Goal: Task Accomplishment & Management: Complete application form

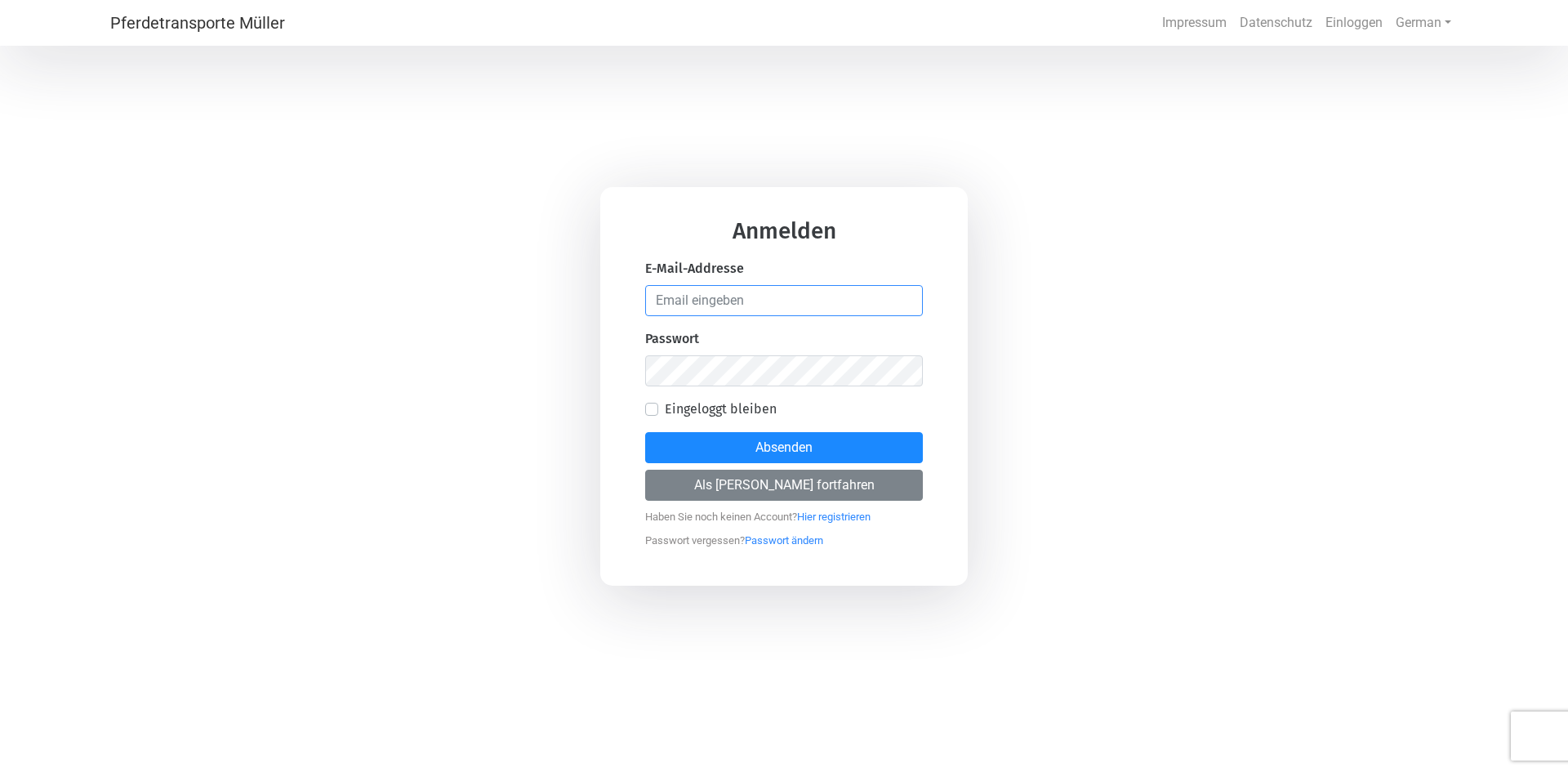
click at [753, 312] on input "email" at bounding box center [784, 301] width 278 height 31
type input "[PERSON_NAME][EMAIL_ADDRESS][DOMAIN_NAME]"
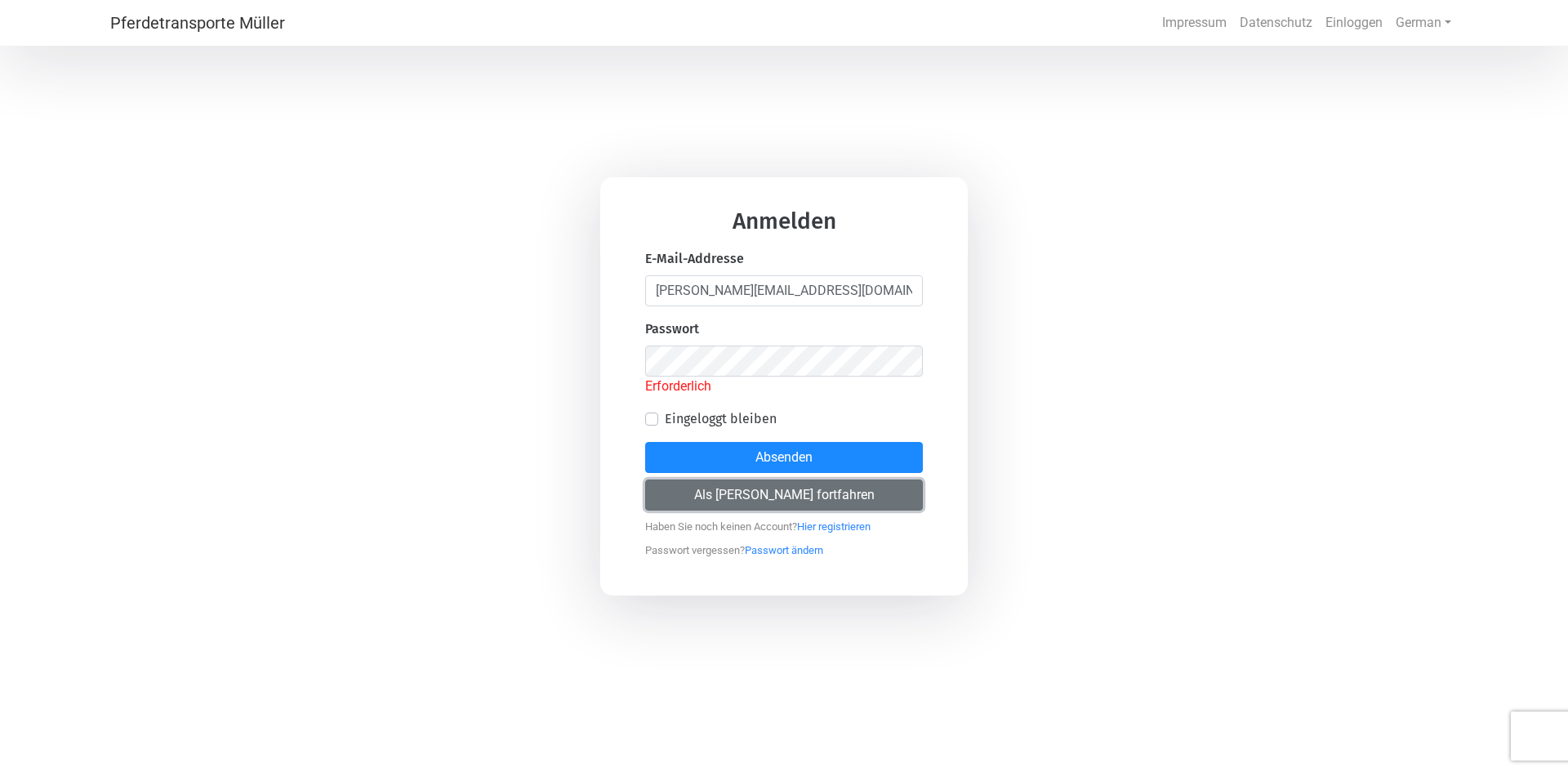
click at [792, 483] on button "Als [PERSON_NAME] fortfahren" at bounding box center [784, 495] width 278 height 31
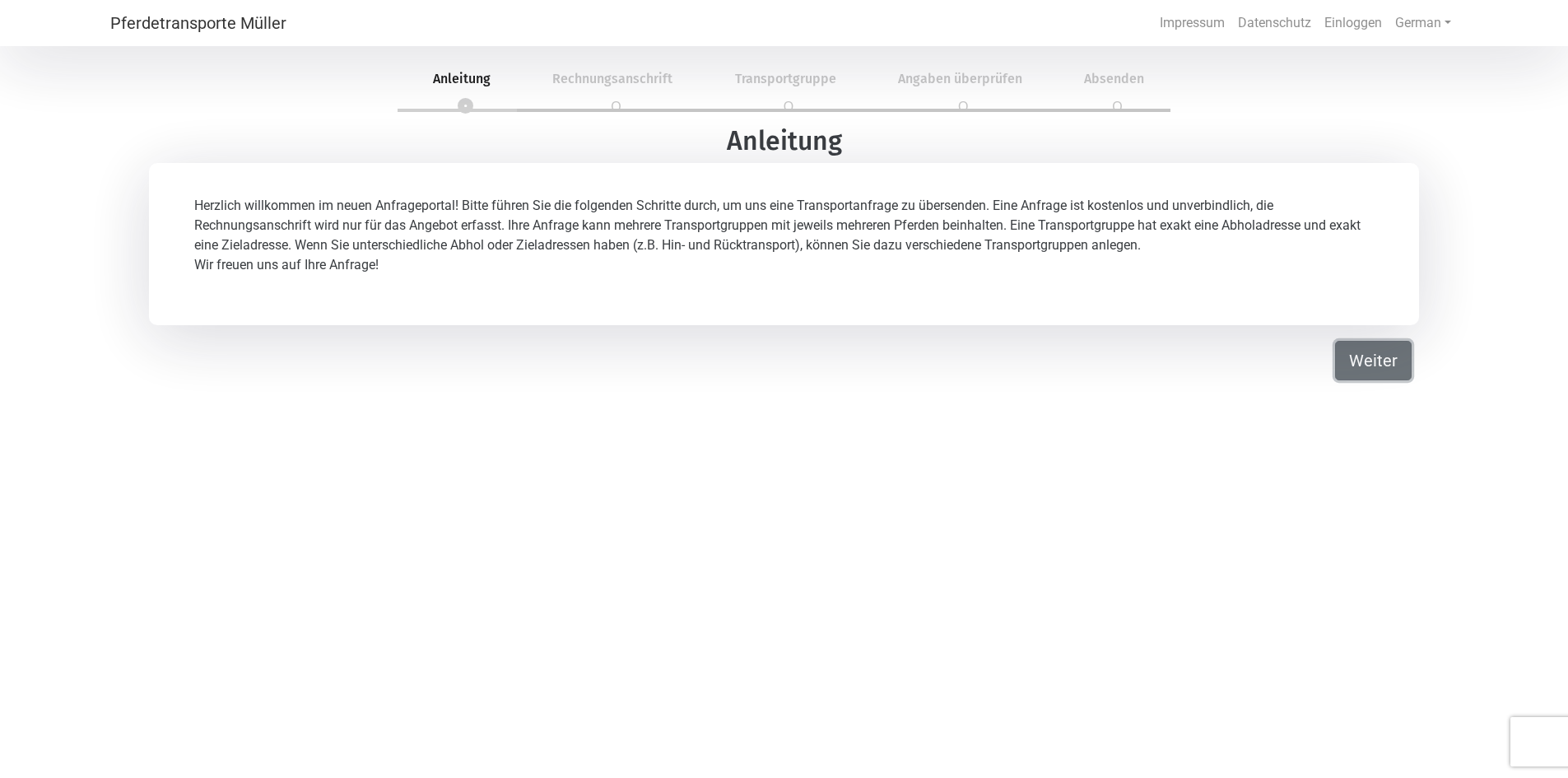
click at [1371, 352] on button "Weiter" at bounding box center [1373, 360] width 77 height 39
select select "DE"
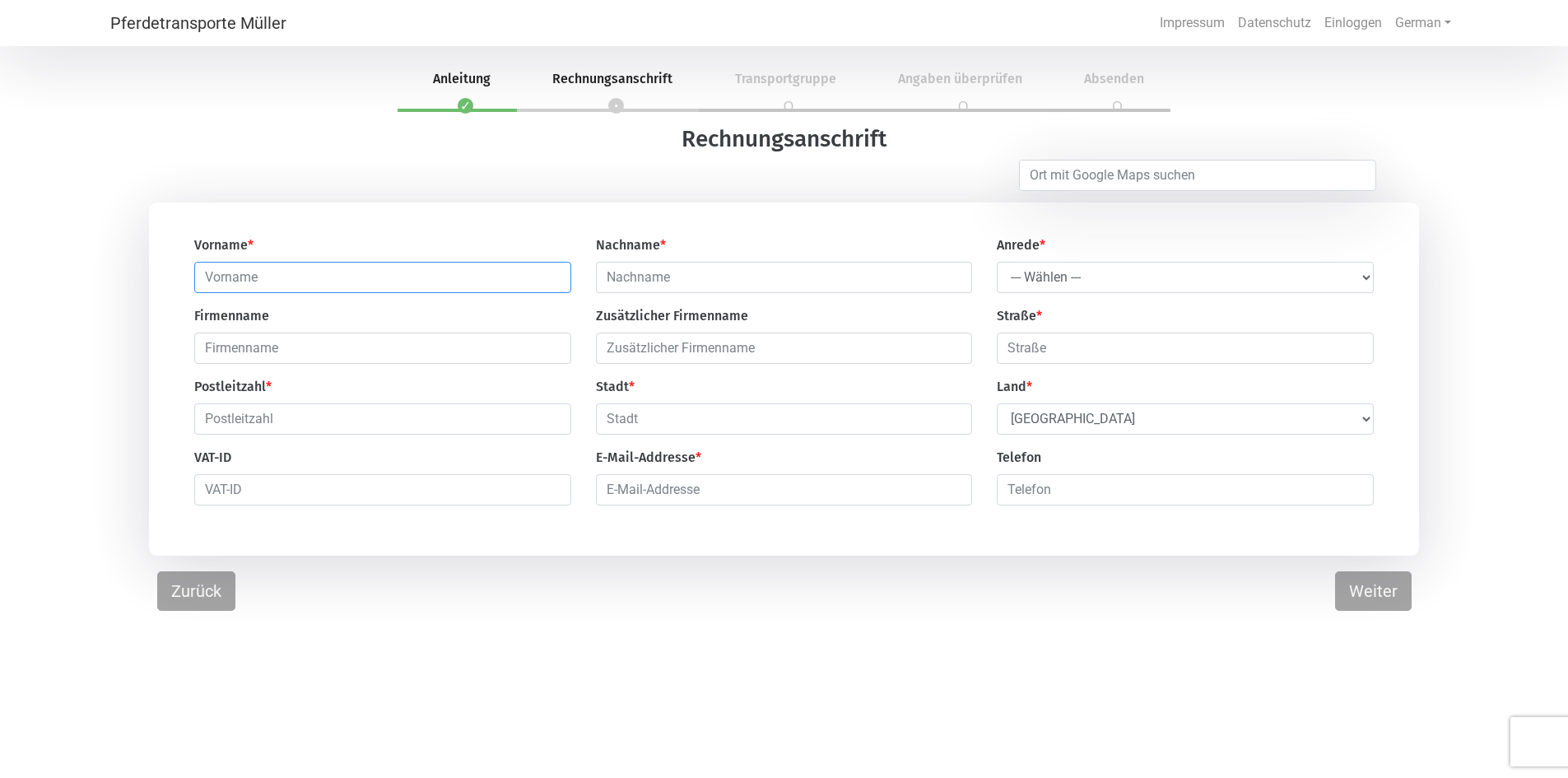
click at [225, 278] on input "text" at bounding box center [383, 277] width 377 height 31
type input "l"
type input "[PERSON_NAME]"
click at [723, 276] on input "text" at bounding box center [784, 277] width 377 height 31
type input "Stalder"
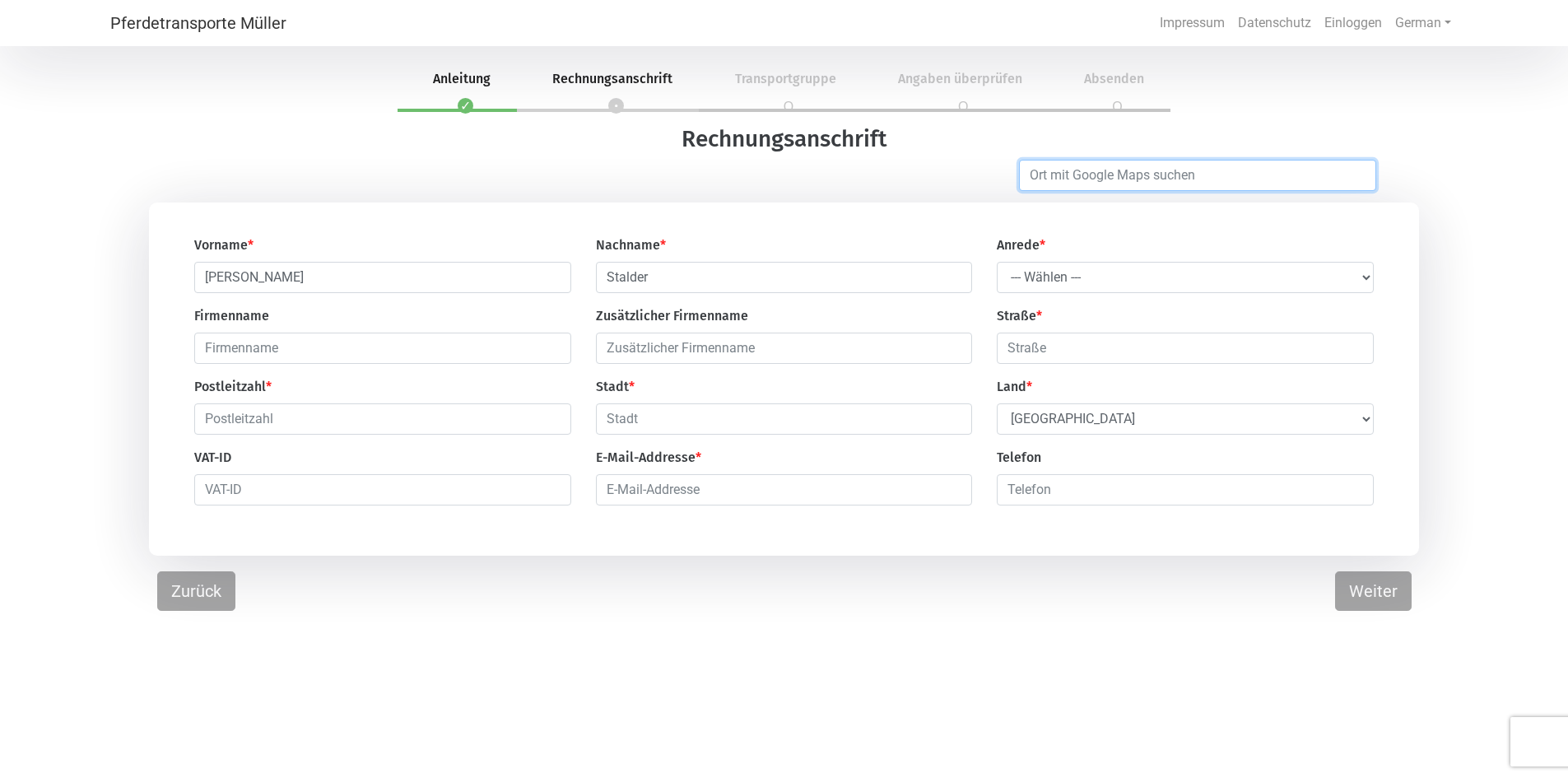
type input "Muttenz"
type input "Hintere [STREET_ADDRESS]"
type input "4132"
type input "Muttenz"
select select "CH"
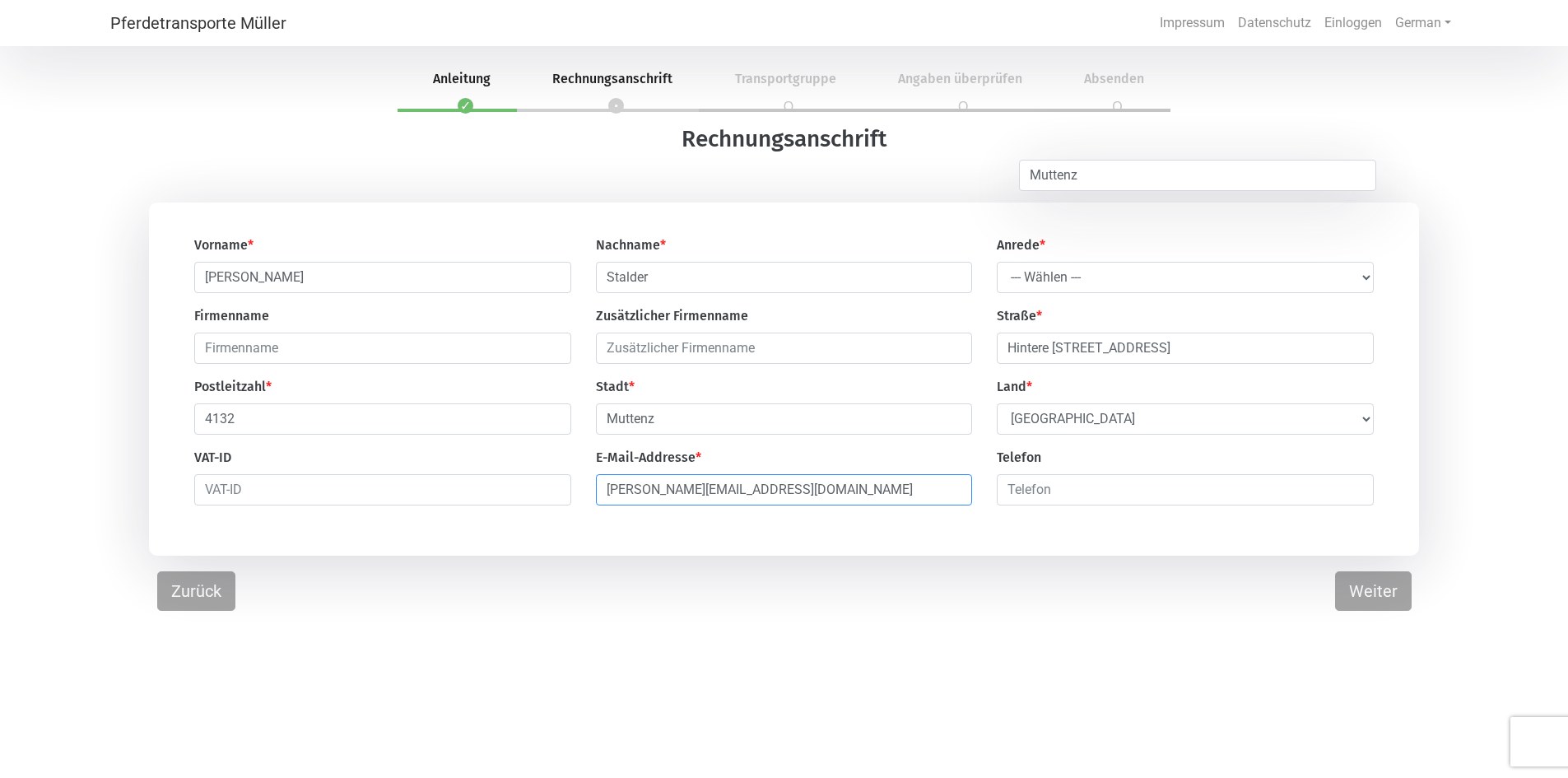
click at [790, 502] on input "[PERSON_NAME][EMAIL_ADDRESS][DOMAIN_NAME]" at bounding box center [784, 490] width 377 height 31
type input "[PERSON_NAME][EMAIL_ADDRESS][DOMAIN_NAME]"
click at [1251, 286] on select "--- Wählen --- Herr Frau" at bounding box center [1185, 277] width 377 height 31
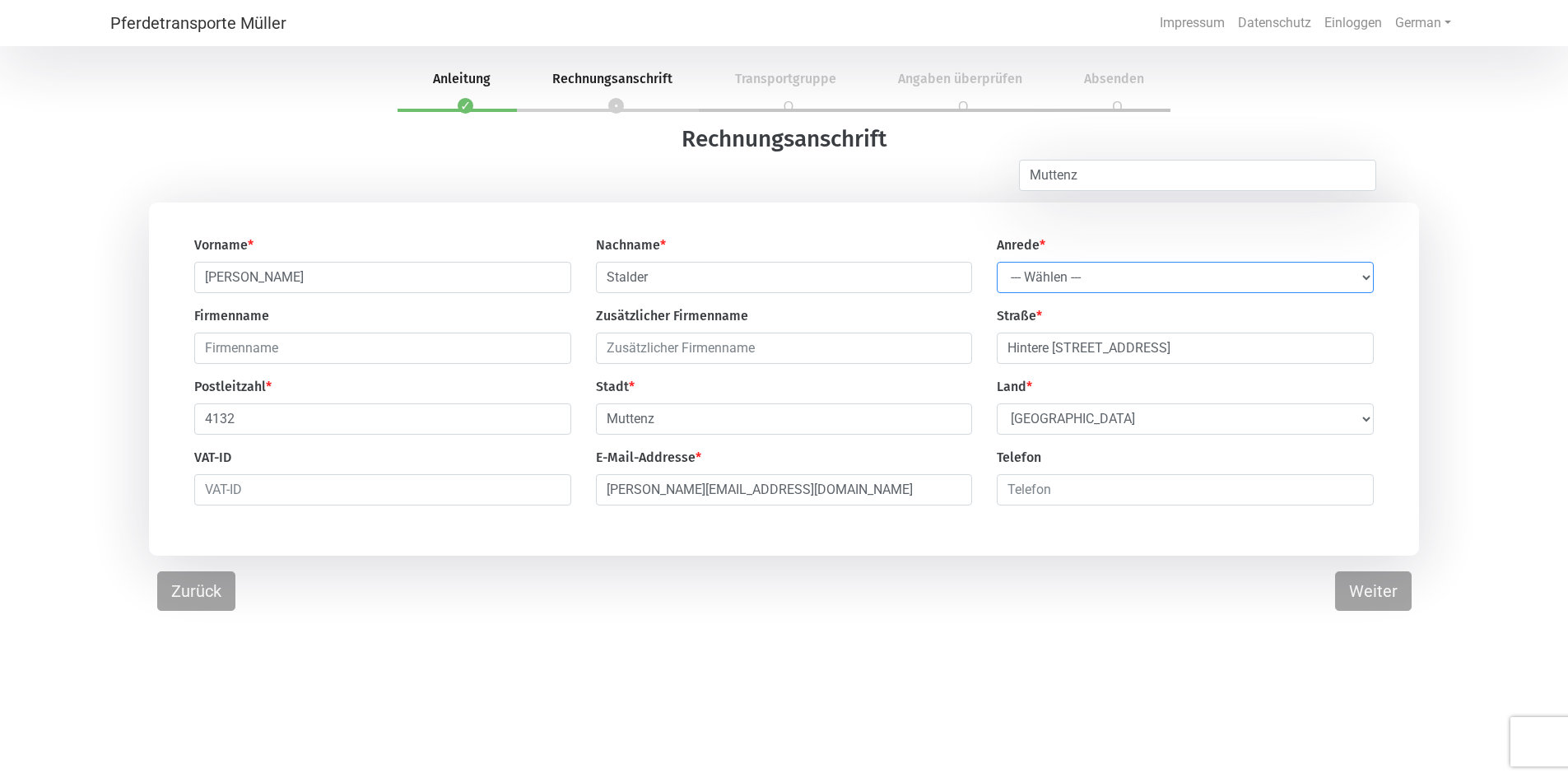
select select "Ms."
click at [997, 263] on select "--- Wählen --- Herr Frau" at bounding box center [1185, 277] width 377 height 31
click at [1070, 488] on input "number" at bounding box center [1185, 490] width 377 height 31
type input "41793862524"
click at [1374, 596] on button "Weiter" at bounding box center [1373, 590] width 77 height 39
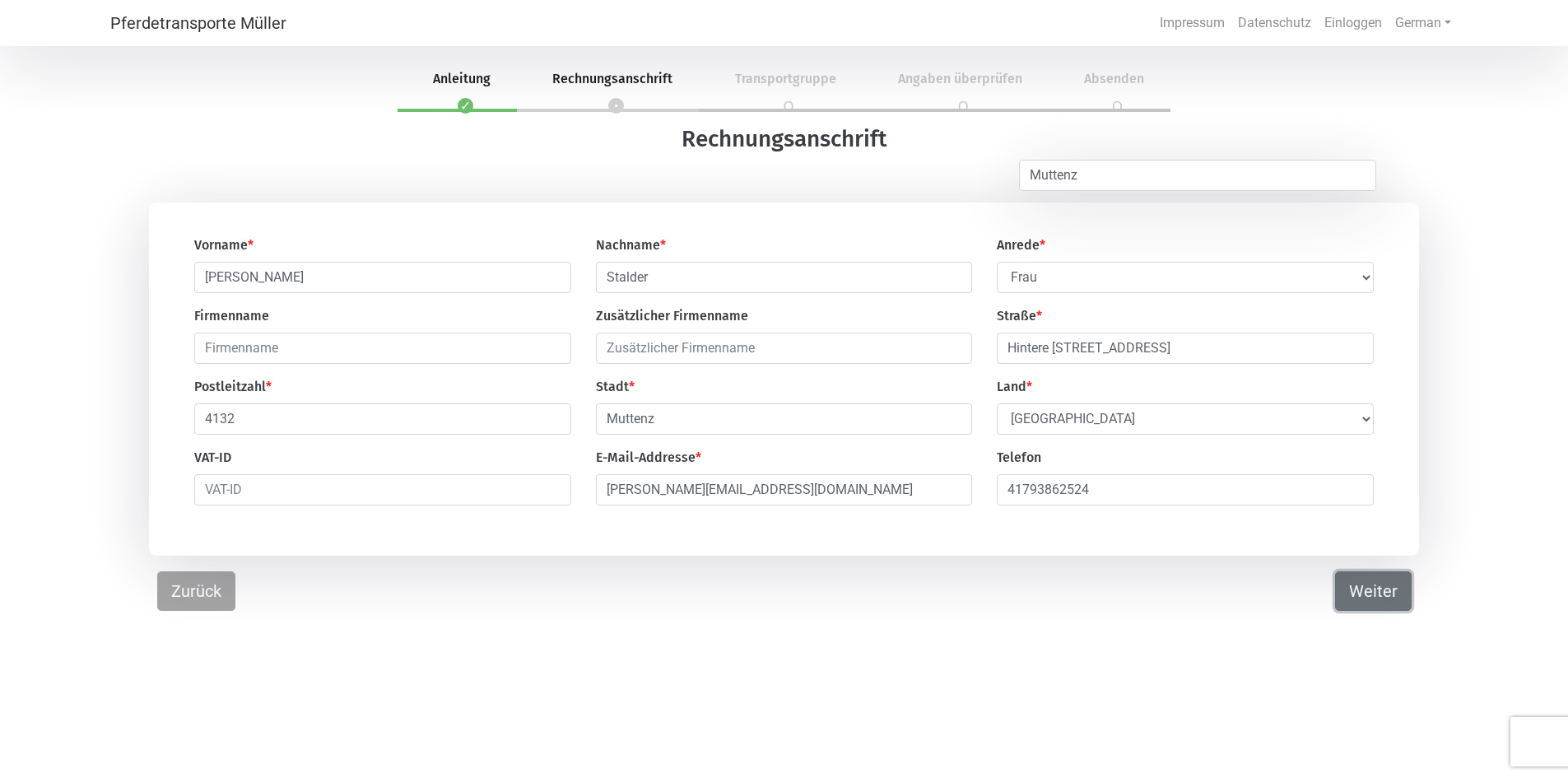
select select "DE"
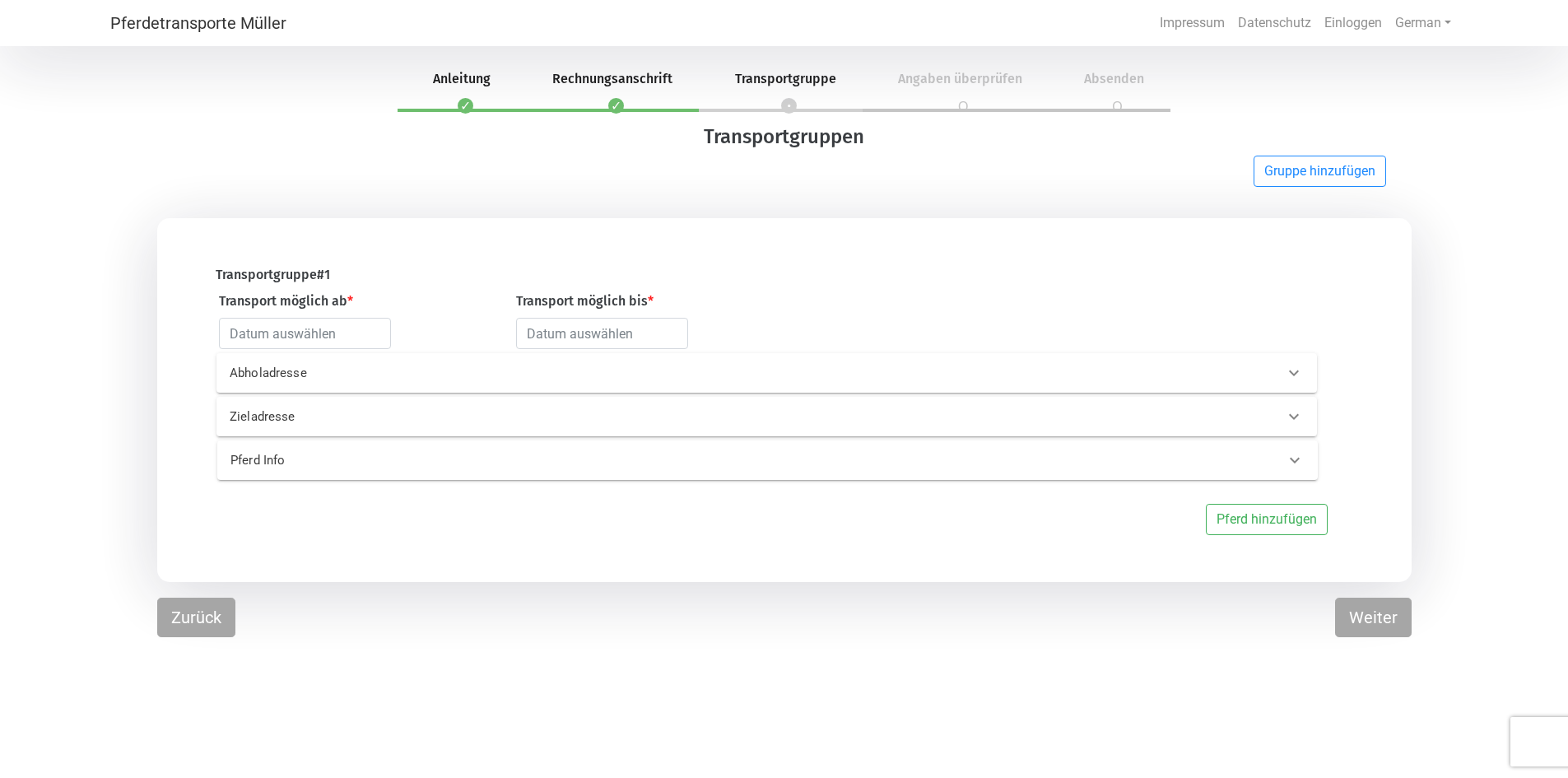
click at [318, 369] on p "Abholadresse" at bounding box center [478, 373] width 497 height 19
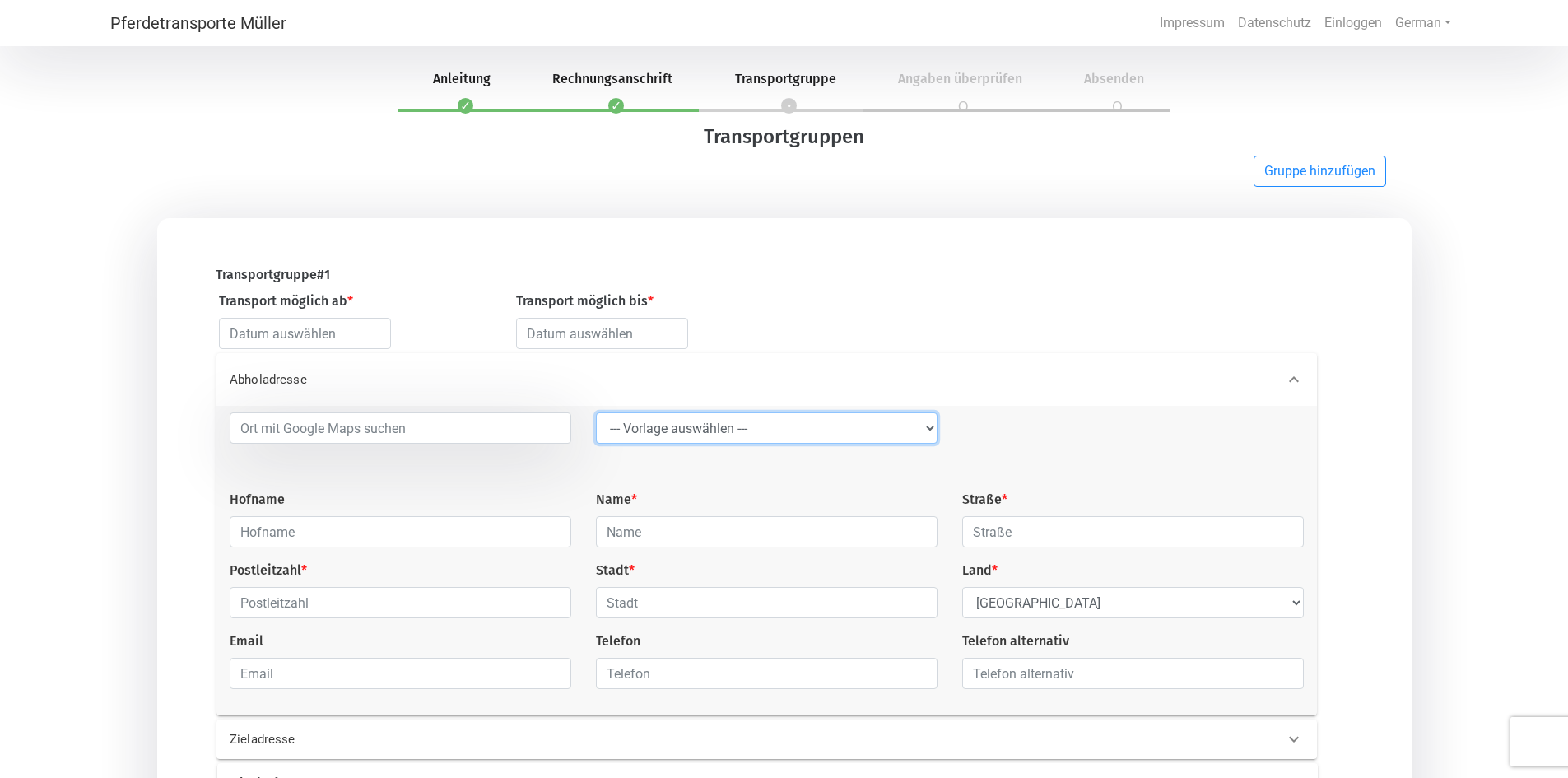
click at [725, 439] on select "--- Vorlage auswählen --- LGG" at bounding box center [766, 427] width 341 height 31
select select "LGG"
click at [596, 415] on select "--- Vorlage auswählen --- LGG" at bounding box center [766, 427] width 341 height 31
type input "Flughafen"
type input "Rue de l’Aéroport"
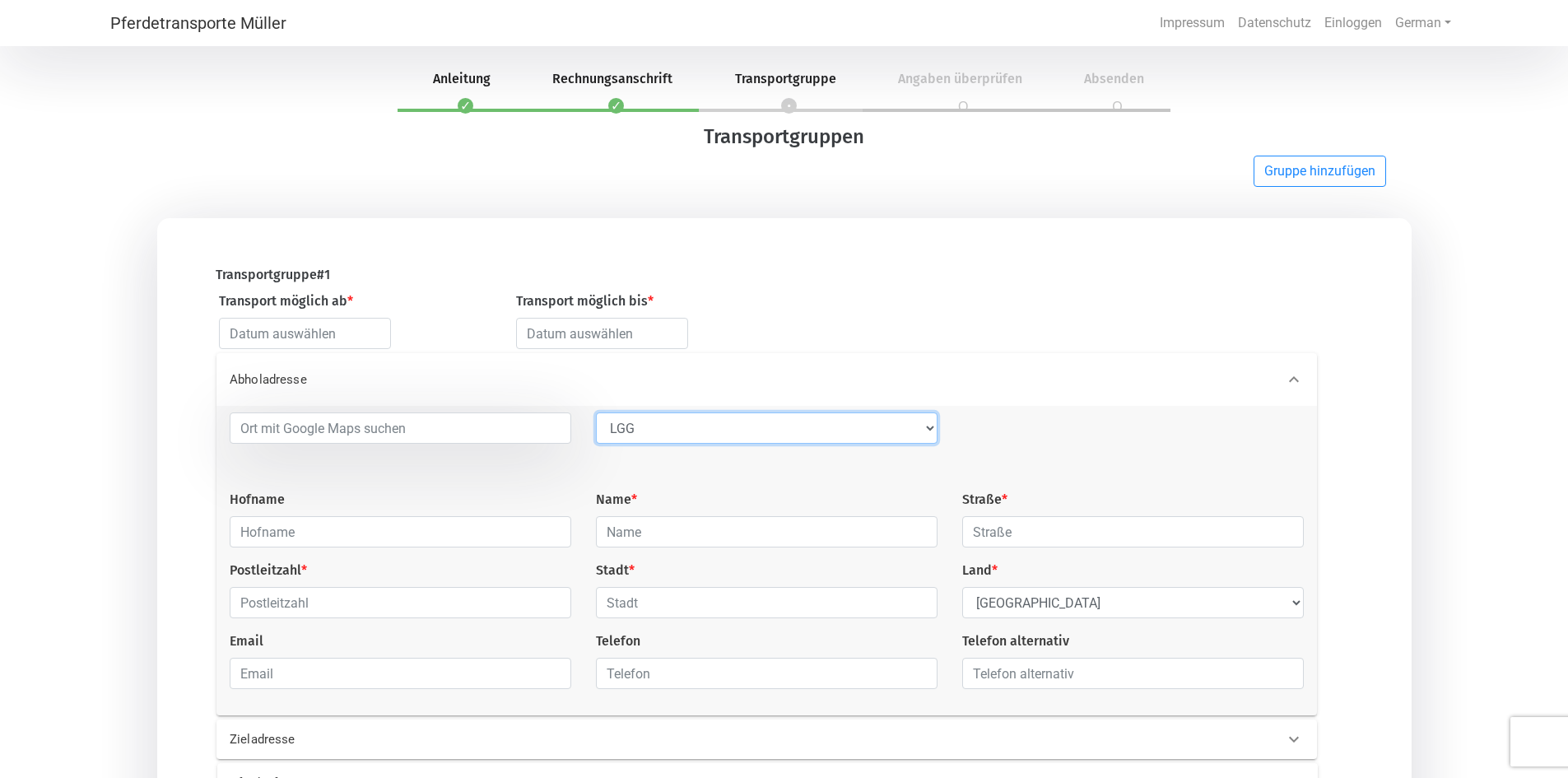
type input "4460"
type input "Grâce-Hollogne"
select select "BE"
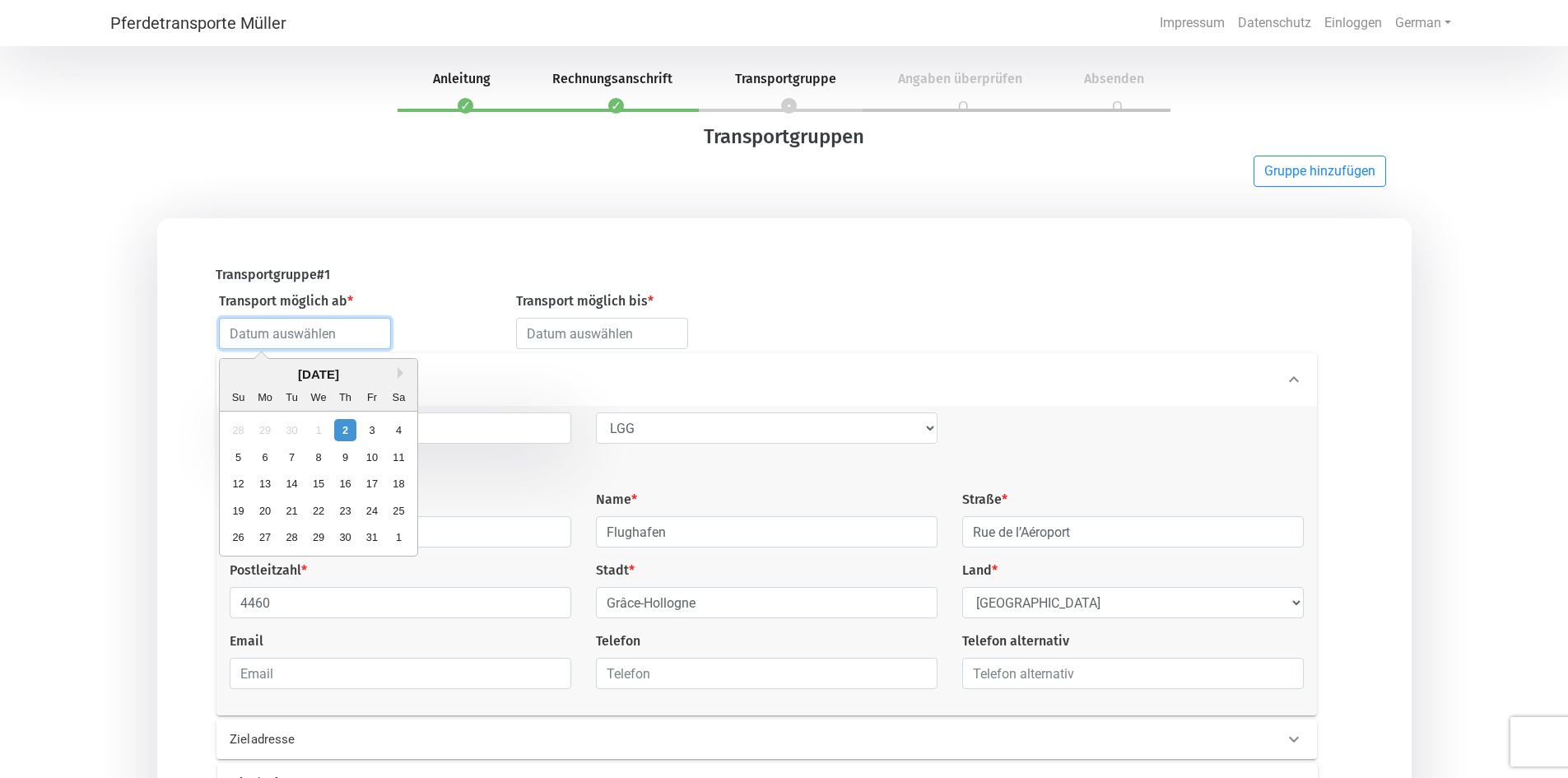
click at [334, 335] on input "text" at bounding box center [305, 333] width 172 height 31
click at [273, 481] on div "13" at bounding box center [265, 483] width 22 height 22
type input "[DATE]"
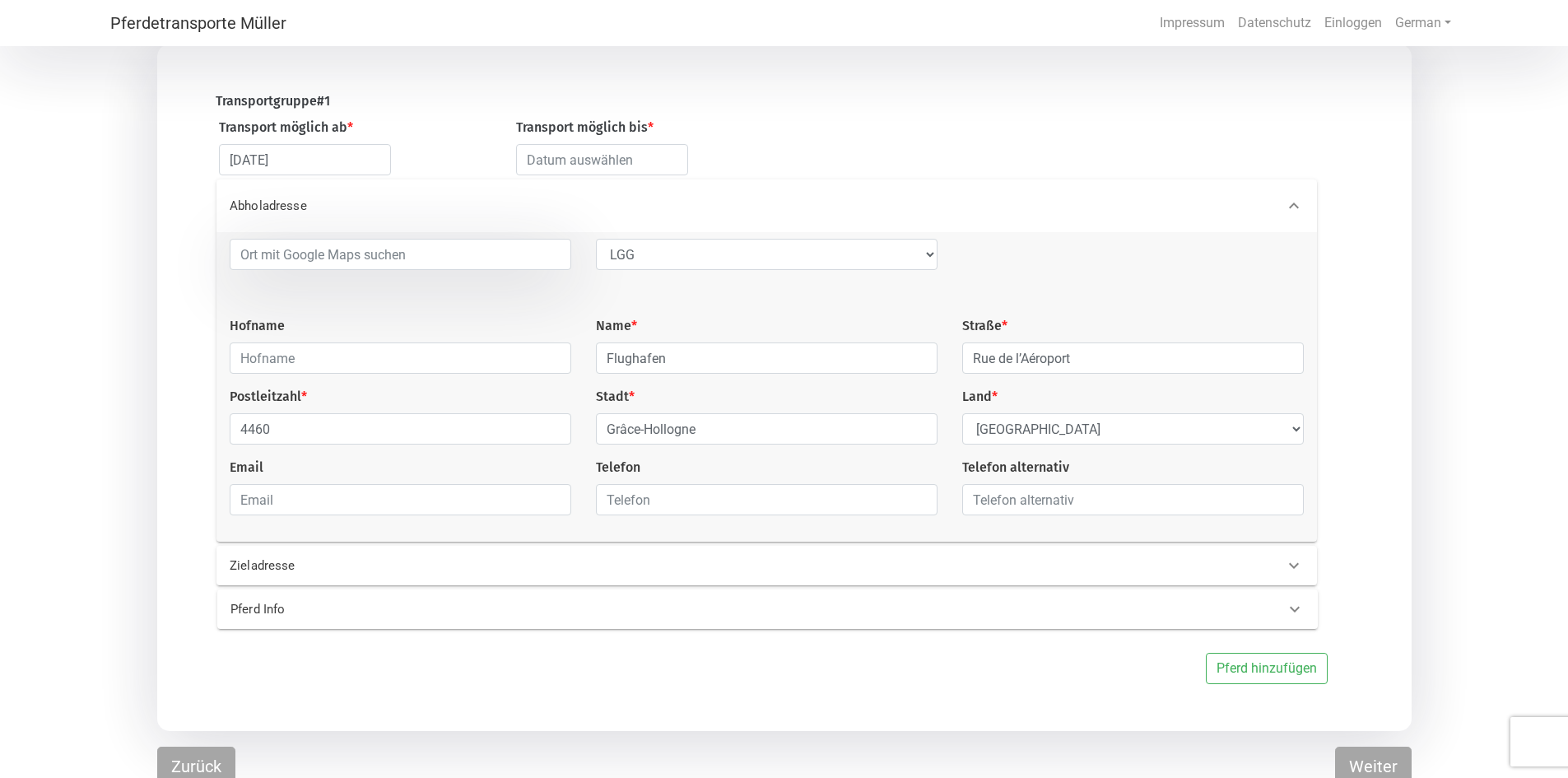
scroll to position [187, 0]
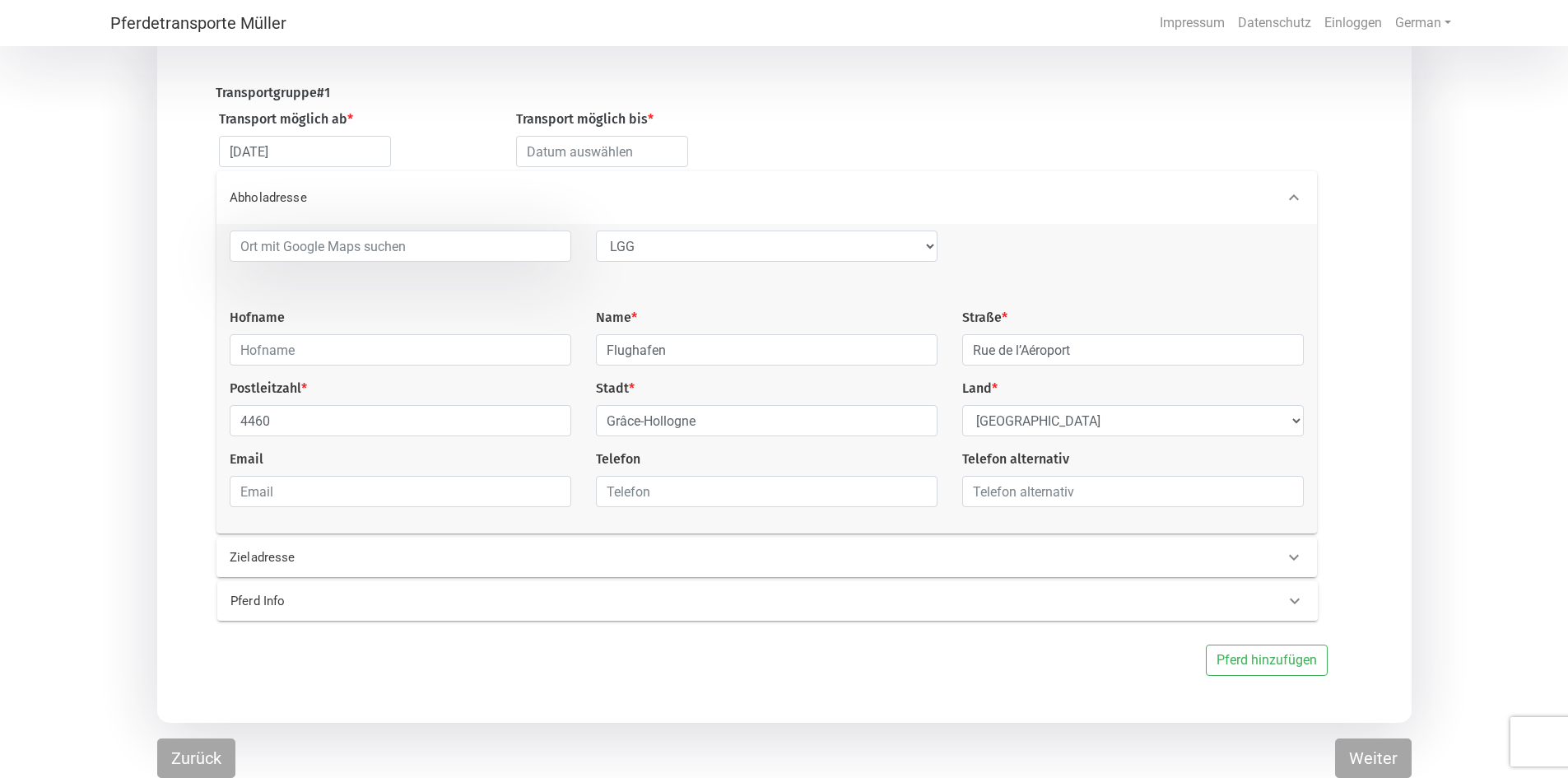
click at [1054, 546] on div "Zieladresse" at bounding box center [766, 556] width 1100 height 39
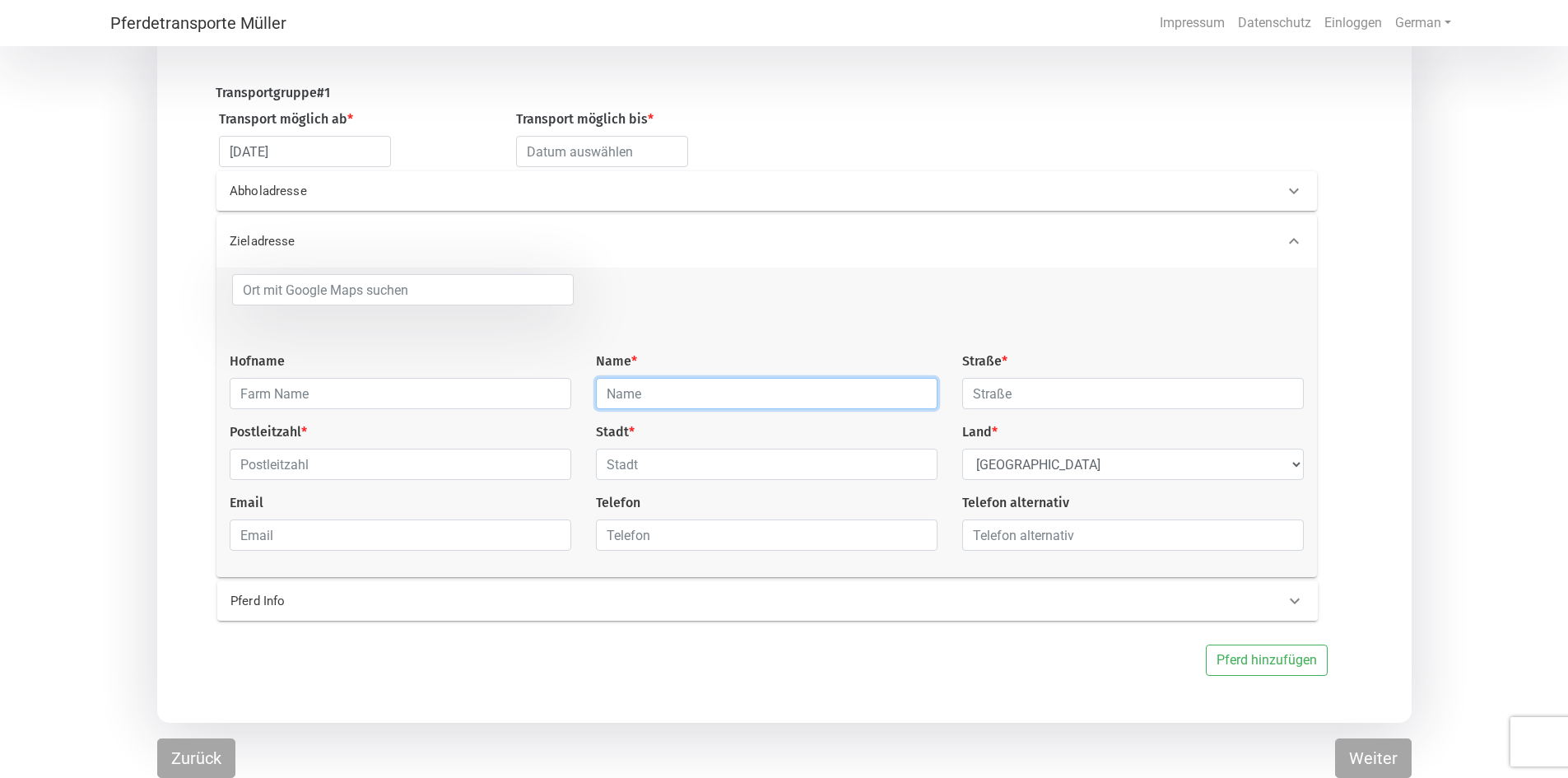
click at [650, 396] on input "text" at bounding box center [766, 394] width 341 height 31
type input "[PERSON_NAME]"
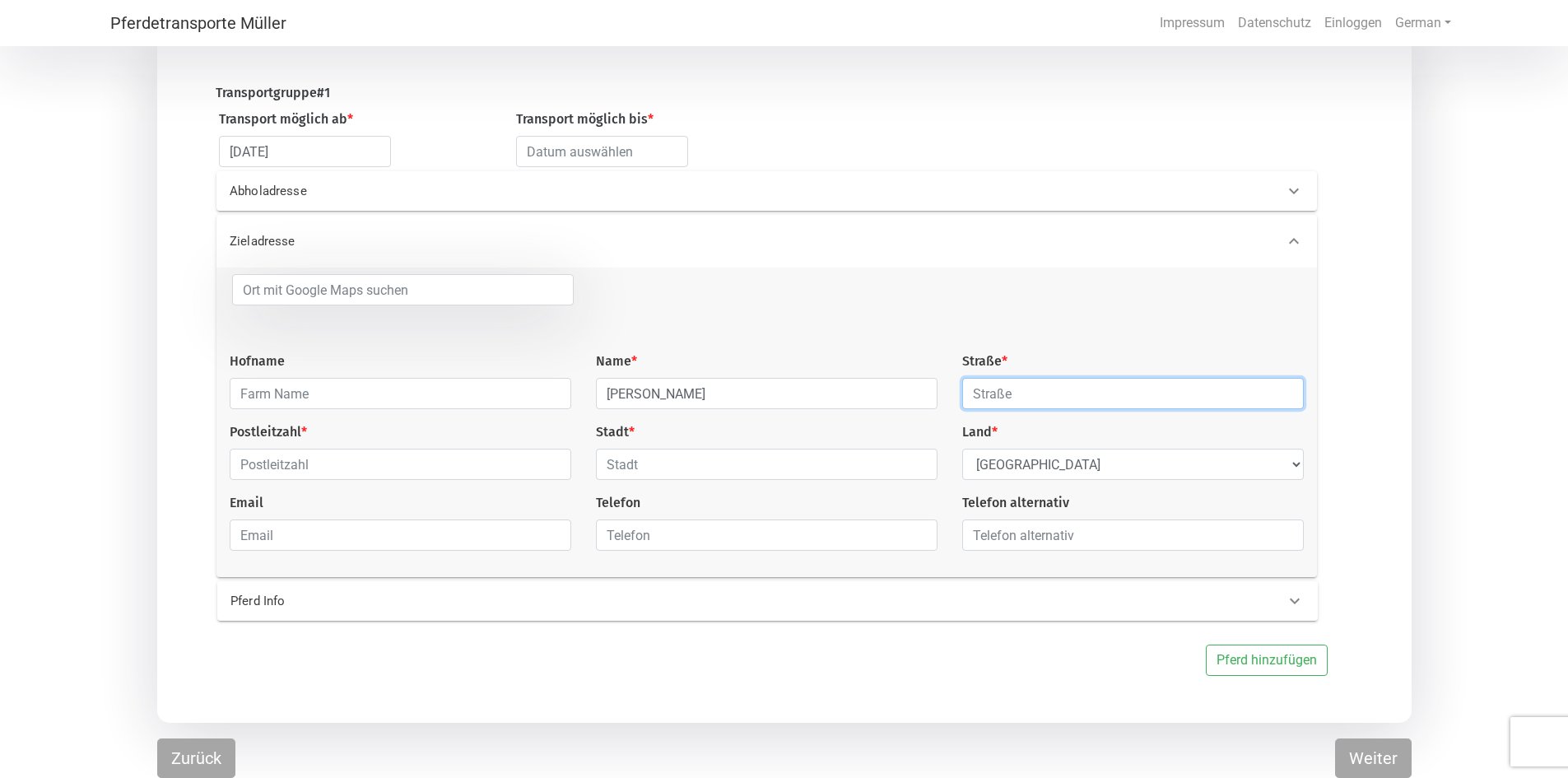
click at [1043, 389] on input "text" at bounding box center [1132, 394] width 341 height 31
type input "Hintere [STREET_ADDRESS]"
select select "CH"
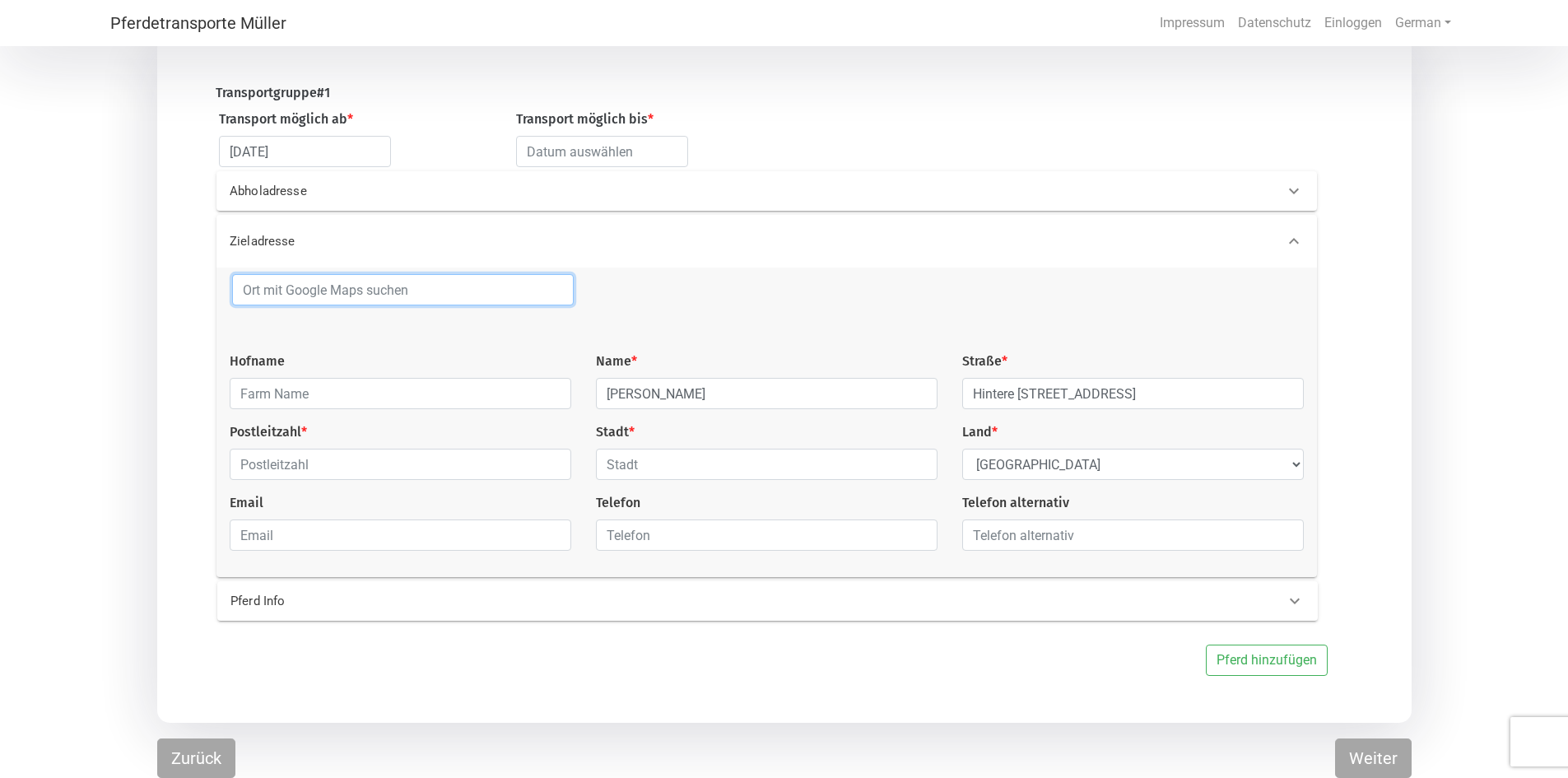
type input "Muttenz"
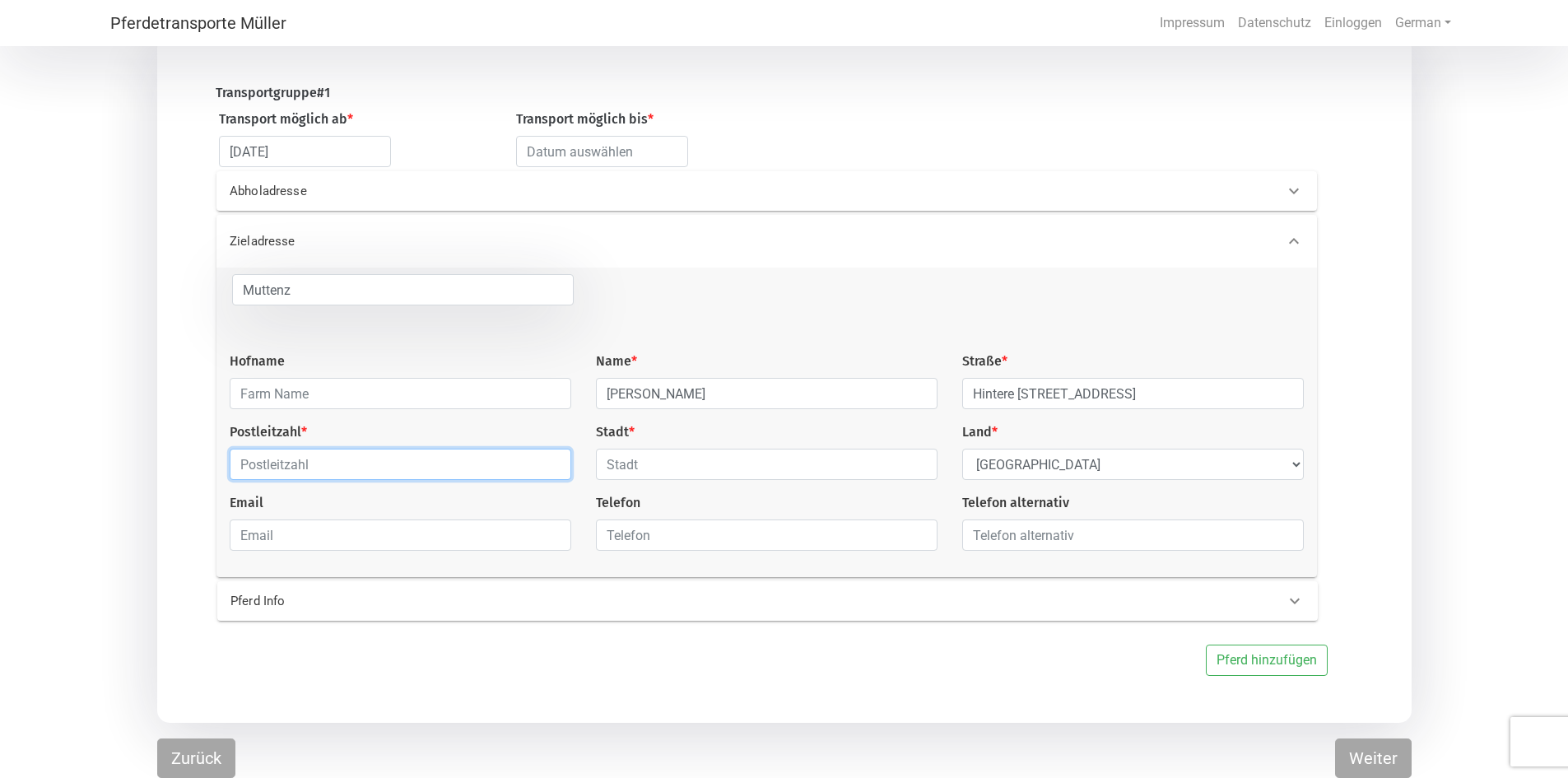
type input "4132"
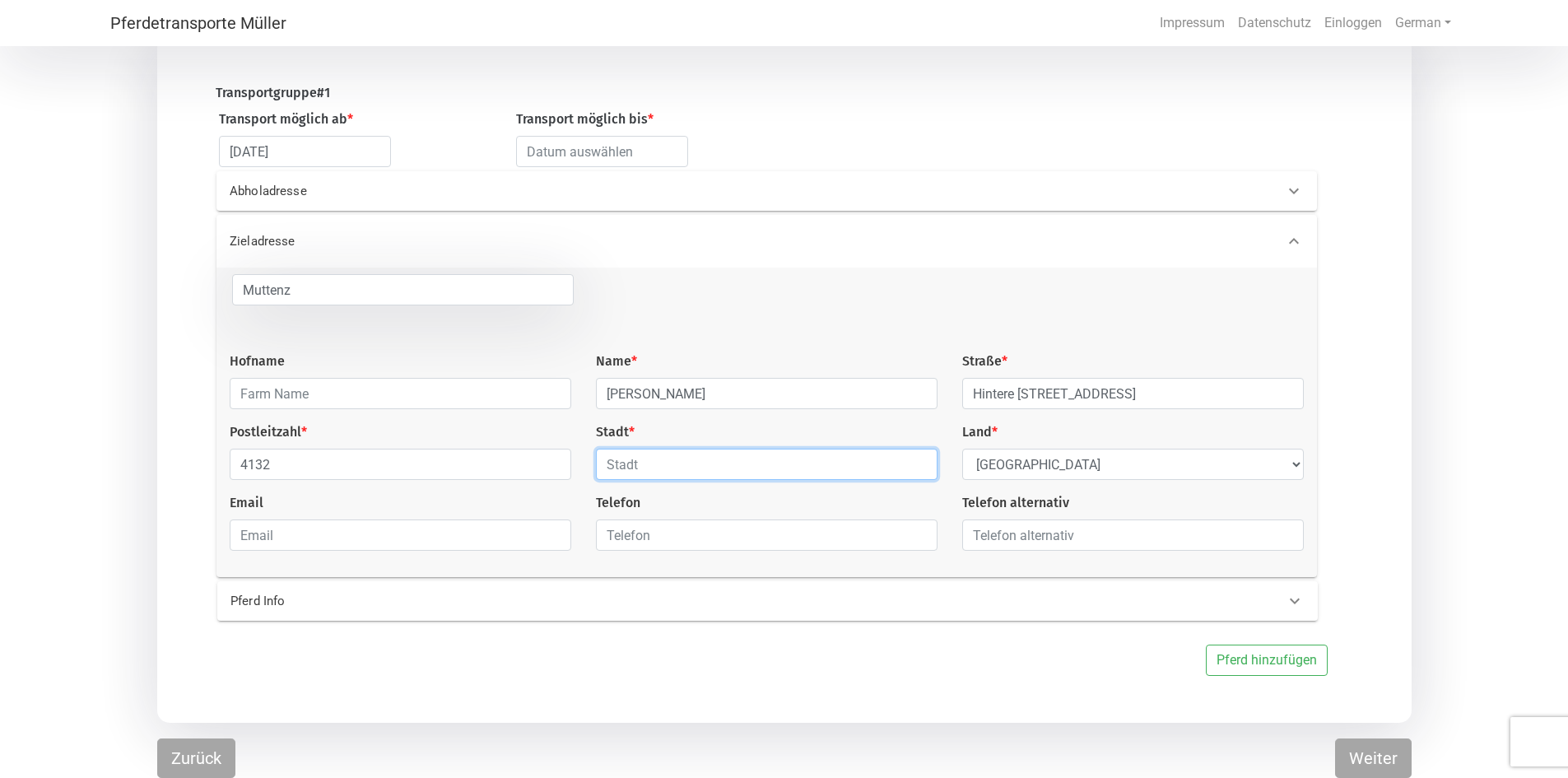
type input "Muttenz"
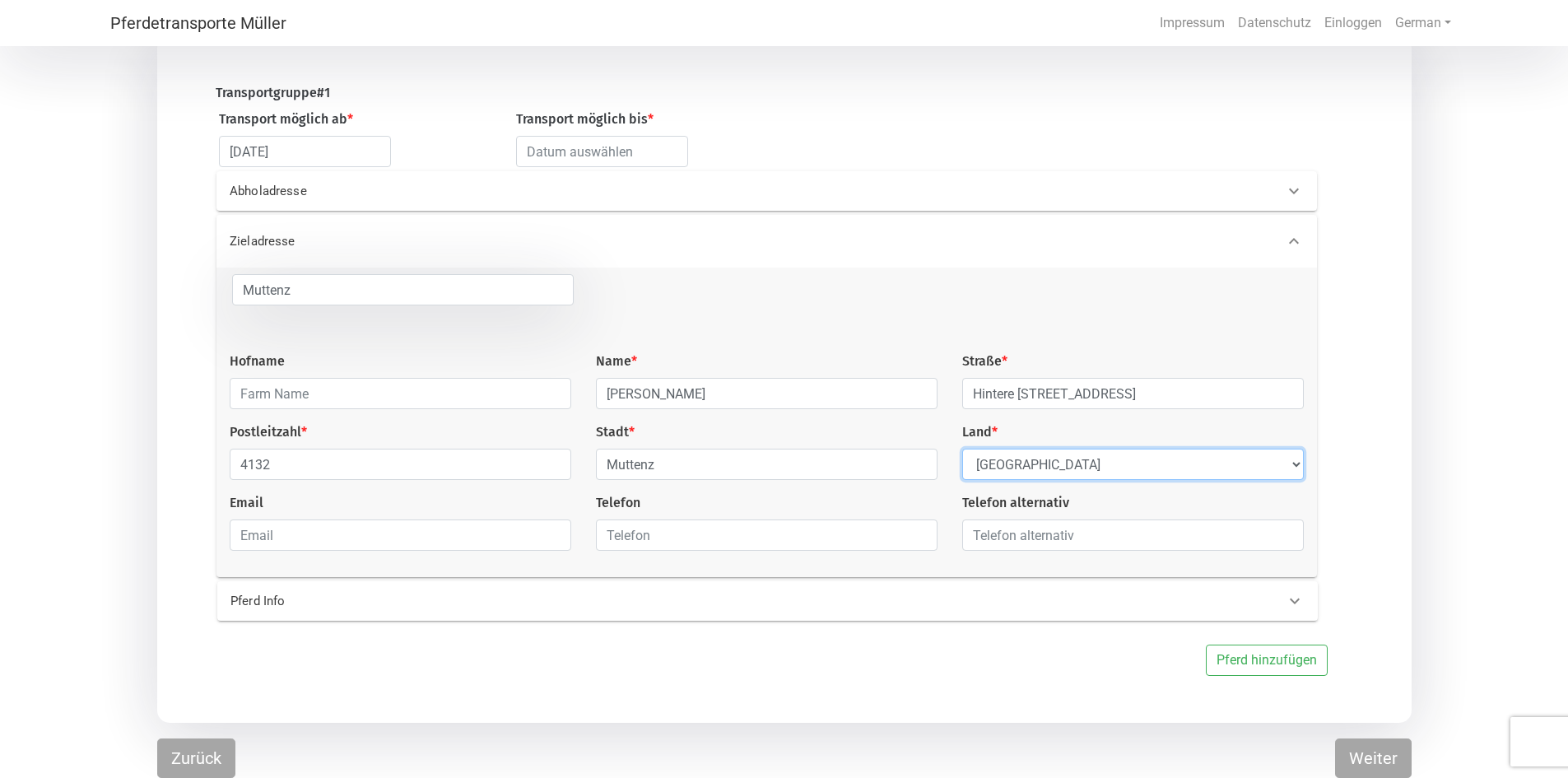
select select "CH"
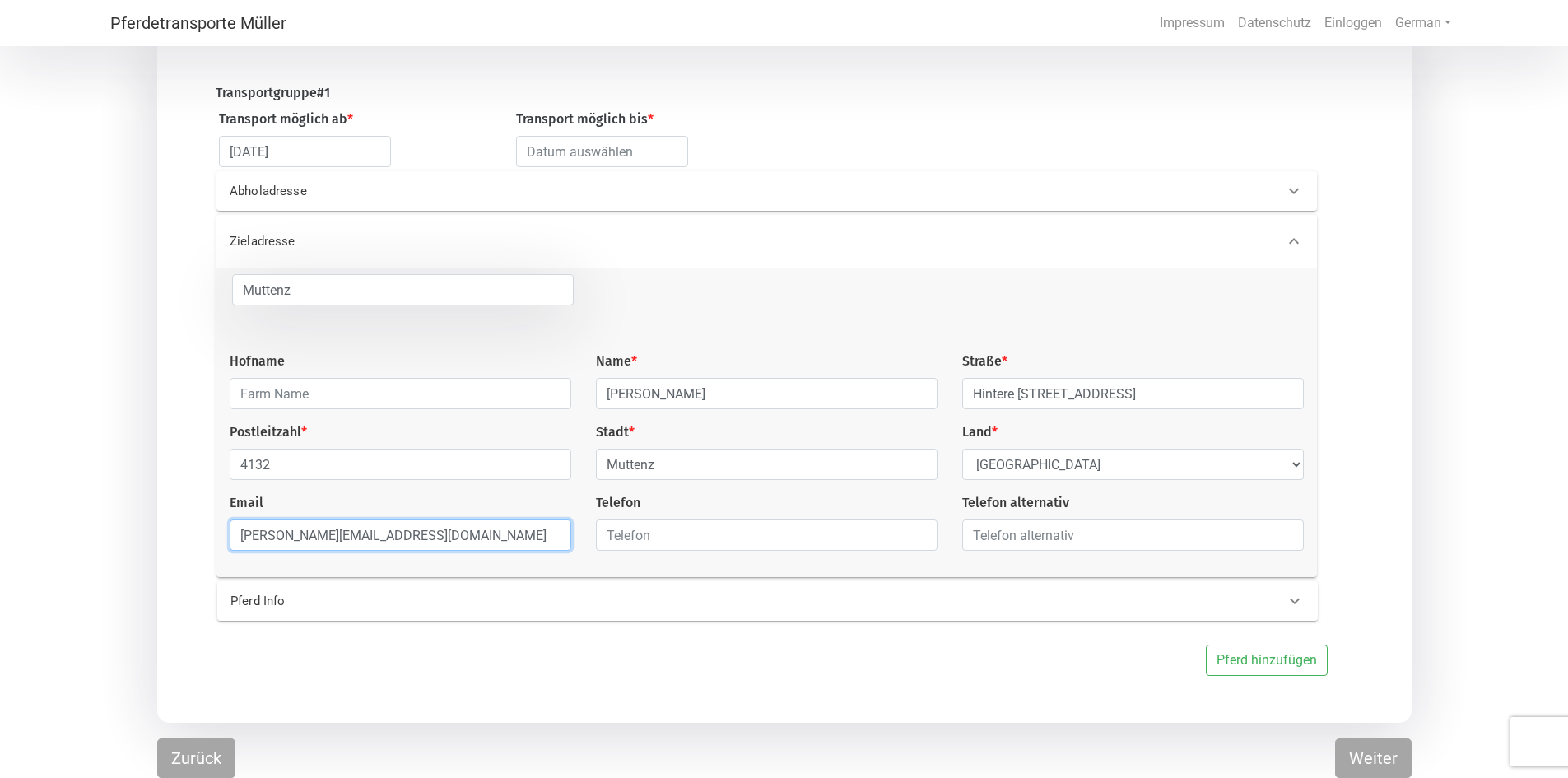
click at [453, 535] on input "[PERSON_NAME][EMAIL_ADDRESS][DOMAIN_NAME]" at bounding box center [400, 535] width 341 height 31
click at [453, 533] on input "[PERSON_NAME][EMAIL_ADDRESS][DOMAIN_NAME]" at bounding box center [400, 535] width 341 height 31
click at [455, 534] on input "[PERSON_NAME][EMAIL_ADDRESS][DOMAIN_NAME]" at bounding box center [400, 535] width 341 height 31
type input "g"
type input "[PERSON_NAME][EMAIL_ADDRESS][DOMAIN_NAME]"
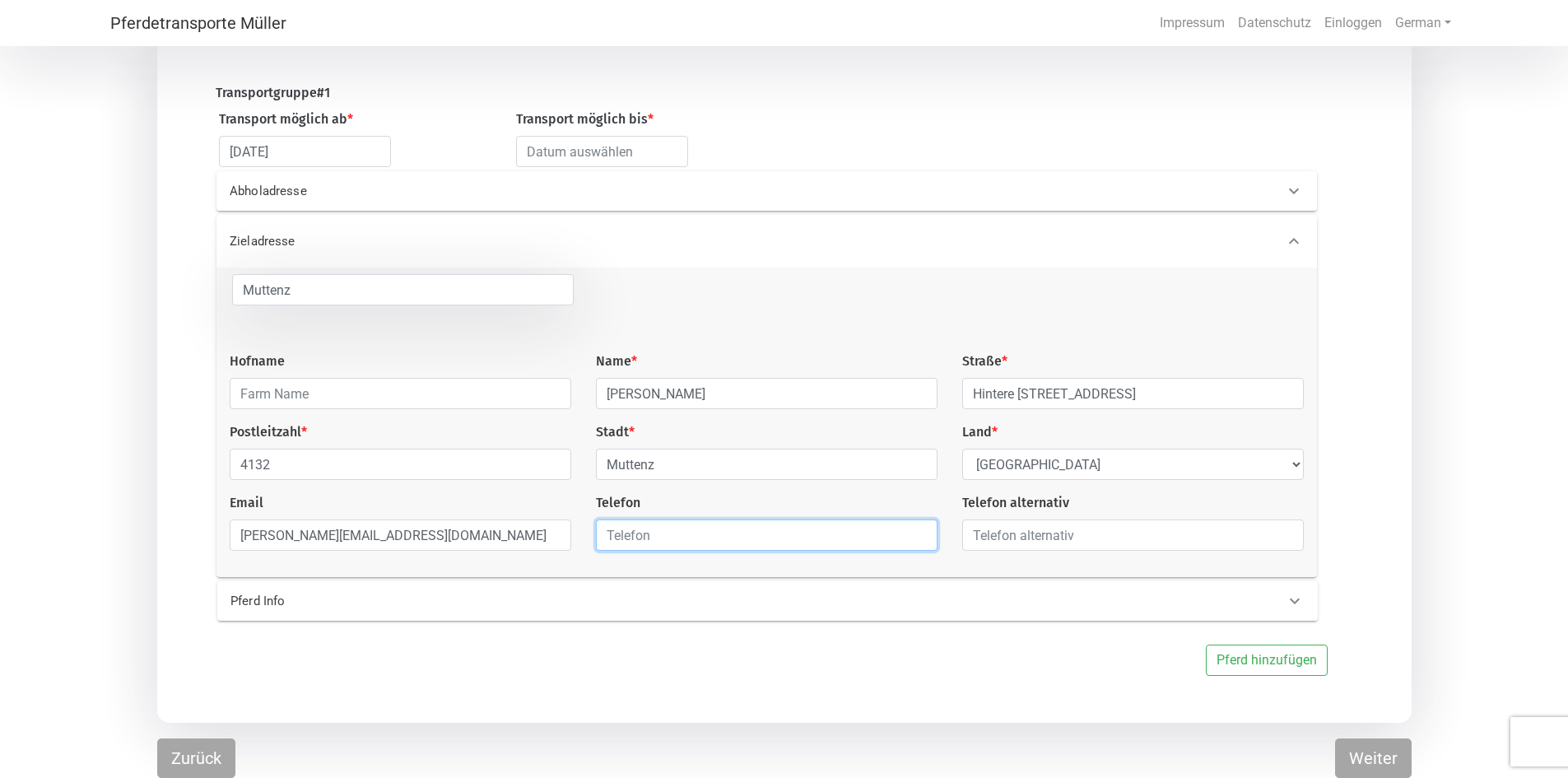
click at [615, 542] on input "text" at bounding box center [766, 535] width 341 height 31
type input "041793862524"
click at [1023, 532] on input "text" at bounding box center [1132, 535] width 341 height 31
type input "041796122960"
click at [824, 604] on div "Pferd Info" at bounding box center [740, 600] width 1044 height 19
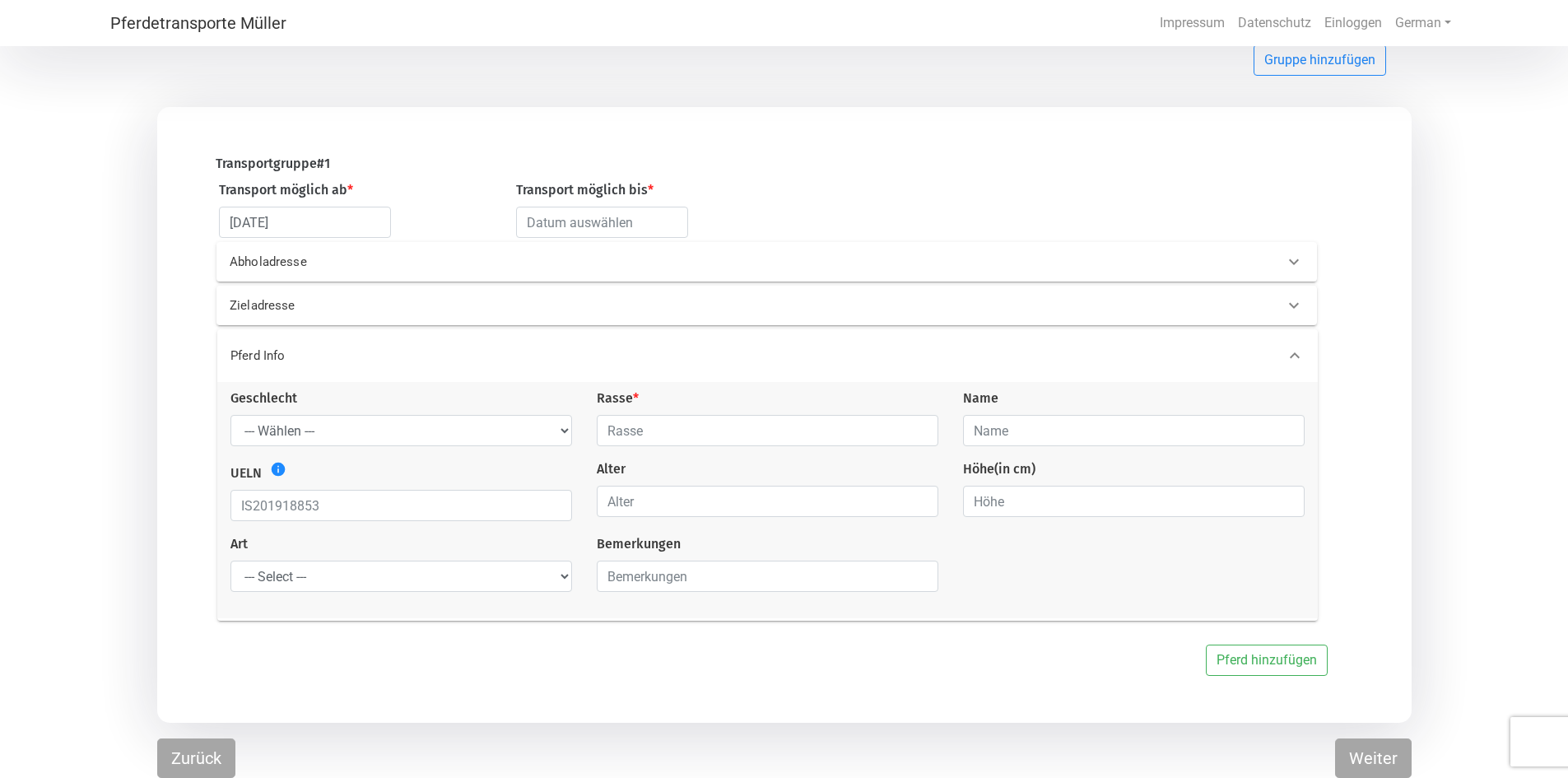
scroll to position [113, 0]
click at [557, 427] on select "--- Wählen --- Hengst Wallach Stute" at bounding box center [401, 433] width 341 height 31
select select "mare"
click at [231, 417] on select "--- Wählen --- Hengst Wallach Stute" at bounding box center [401, 433] width 341 height 31
click at [705, 427] on input "text" at bounding box center [767, 433] width 341 height 31
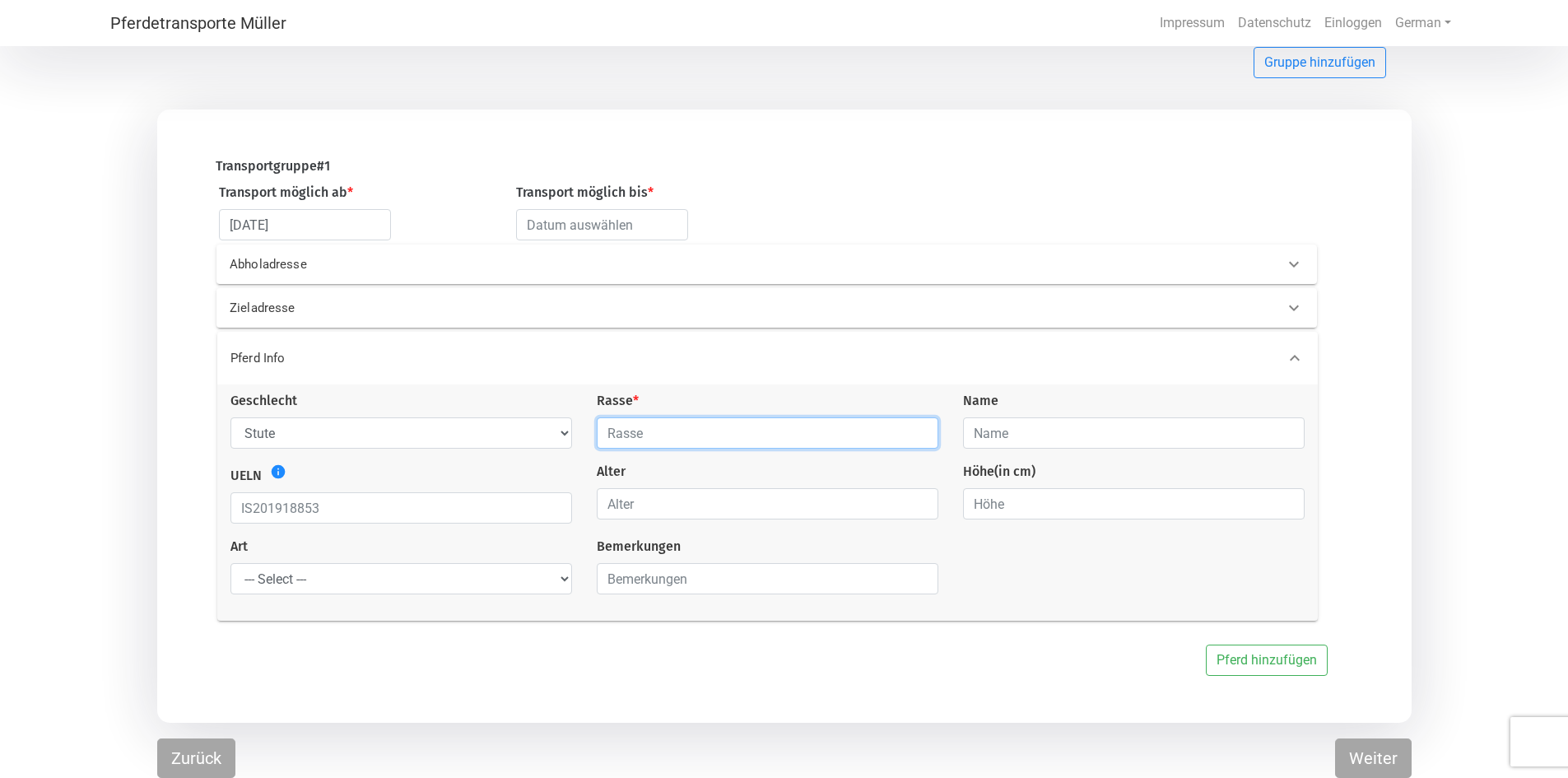
type input "Islandpferd"
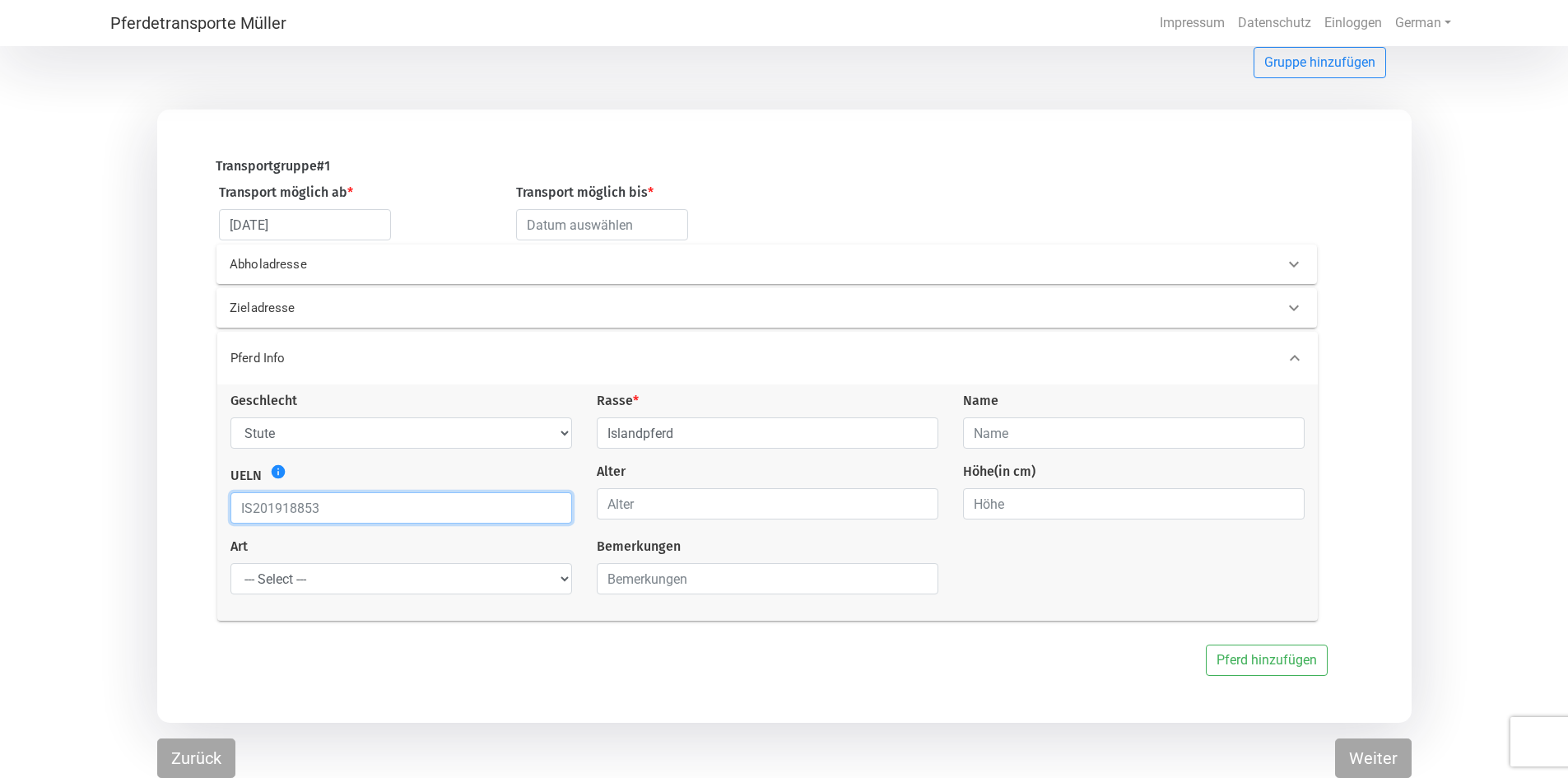
paste input "IS2019237280"
type input "IS2019237280"
click at [281, 477] on icon "info" at bounding box center [278, 471] width 16 height 16
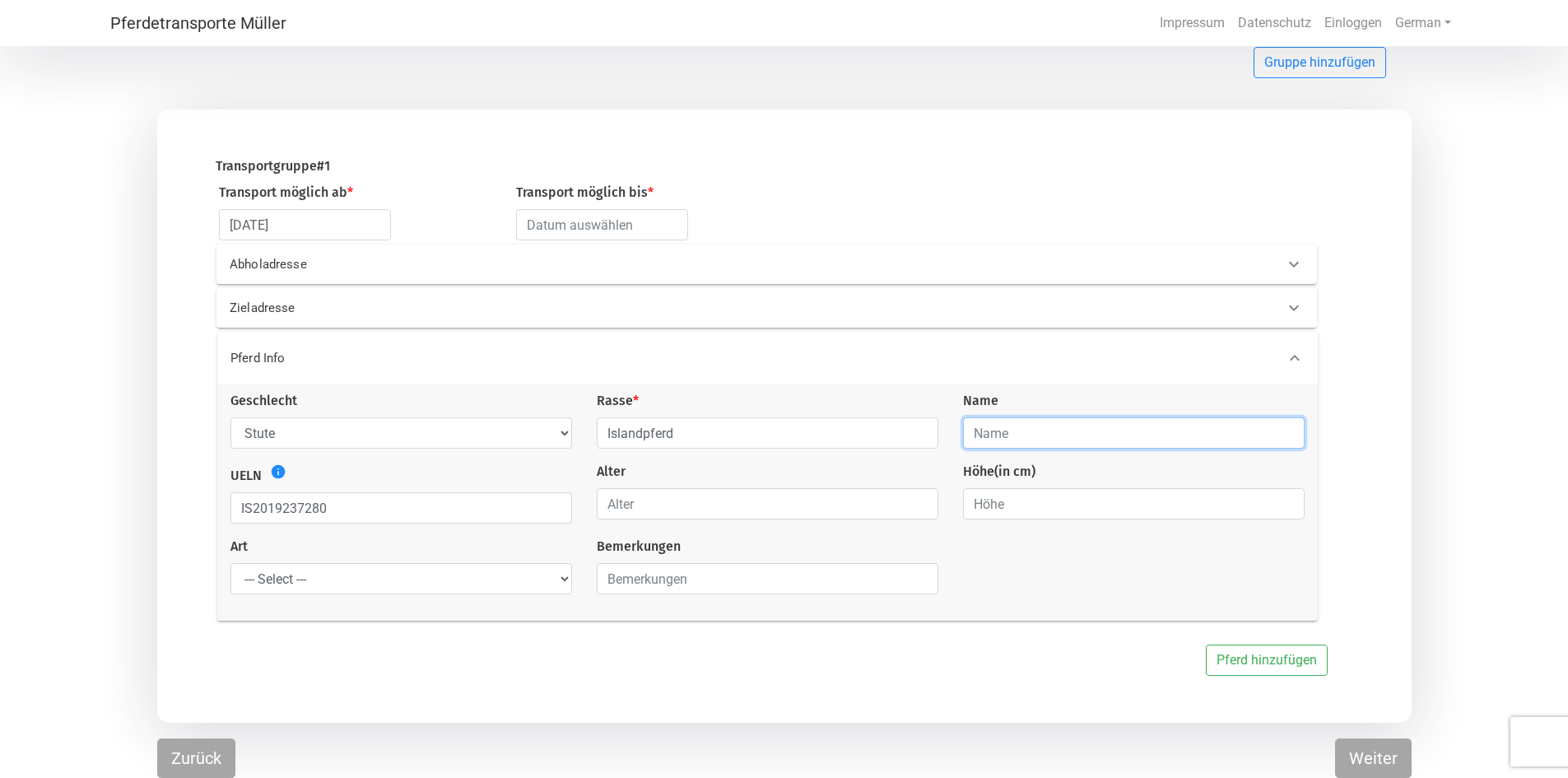
paste input "Ljósbrá frá Stykkishólmi"
type input "Ljósbrá frá Stykkishólmi"
click at [719, 492] on input "number" at bounding box center [767, 503] width 341 height 31
click at [925, 508] on input "0" at bounding box center [767, 503] width 341 height 31
click at [923, 508] on input "0" at bounding box center [767, 503] width 341 height 31
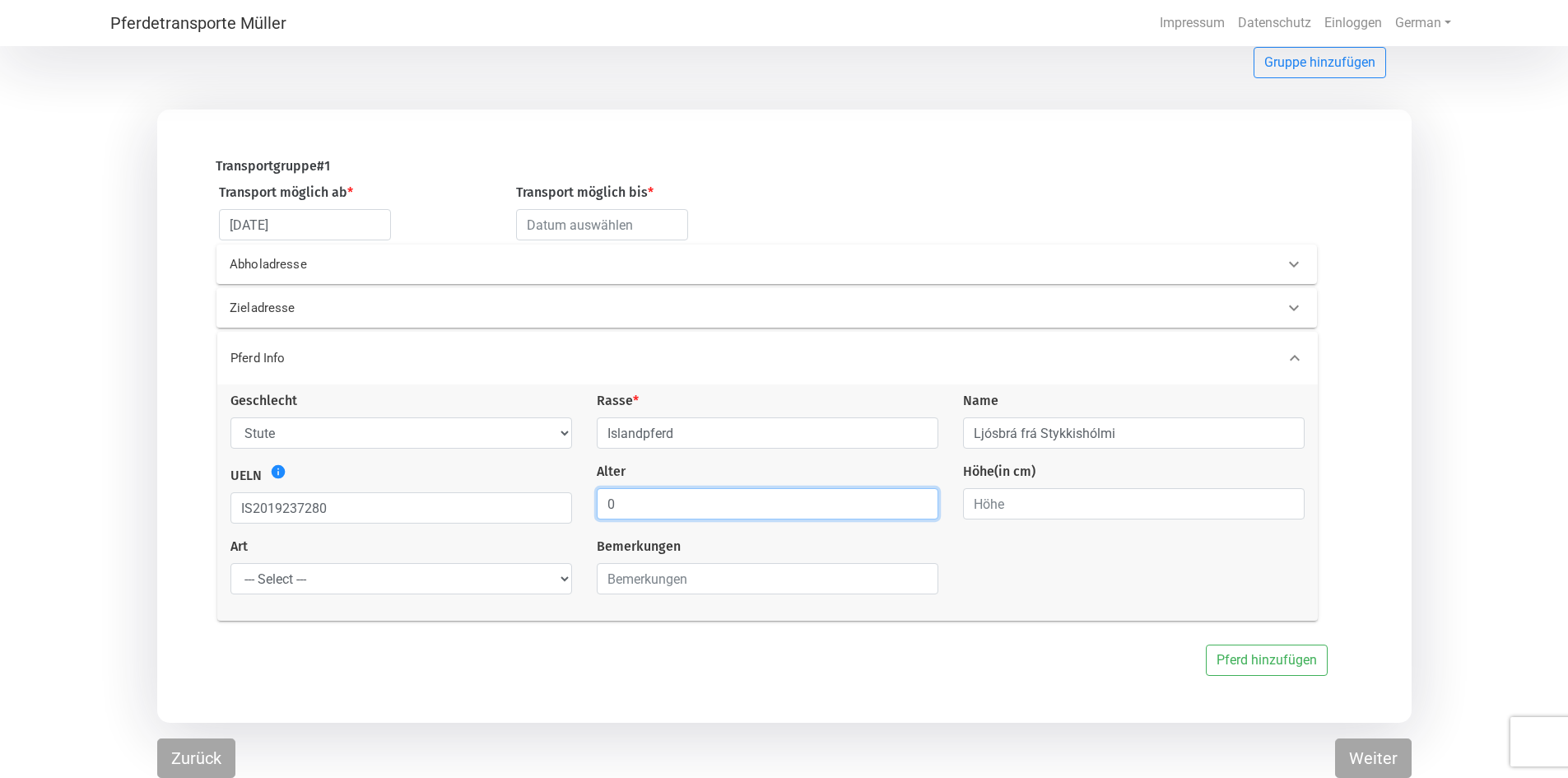
click at [923, 508] on input "0" at bounding box center [767, 503] width 341 height 31
click at [924, 498] on input "1" at bounding box center [767, 503] width 341 height 31
click at [924, 499] on input "2" at bounding box center [767, 503] width 341 height 31
click at [924, 499] on input "3" at bounding box center [767, 503] width 341 height 31
click at [924, 499] on input "4" at bounding box center [767, 503] width 341 height 31
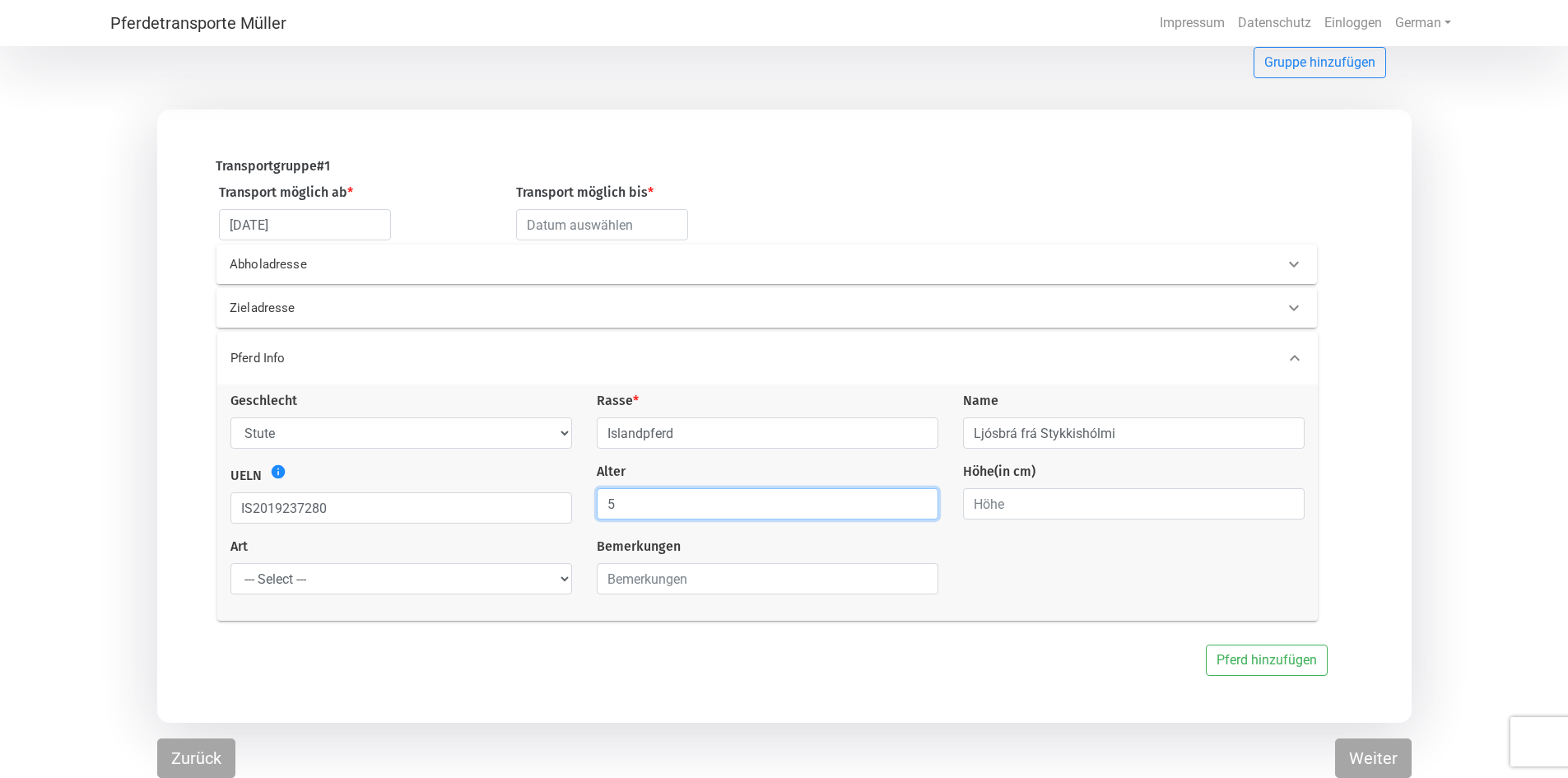
click at [924, 499] on input "5" at bounding box center [767, 503] width 341 height 31
type input "6"
click at [924, 499] on input "6" at bounding box center [767, 503] width 341 height 31
click at [1115, 582] on div "Geschlecht --- Wählen --- Hengst Wallach Stute Rasse * Islandpferd Name Ljósbrá…" at bounding box center [767, 499] width 1098 height 216
click at [1363, 752] on button "Weiter" at bounding box center [1373, 757] width 77 height 39
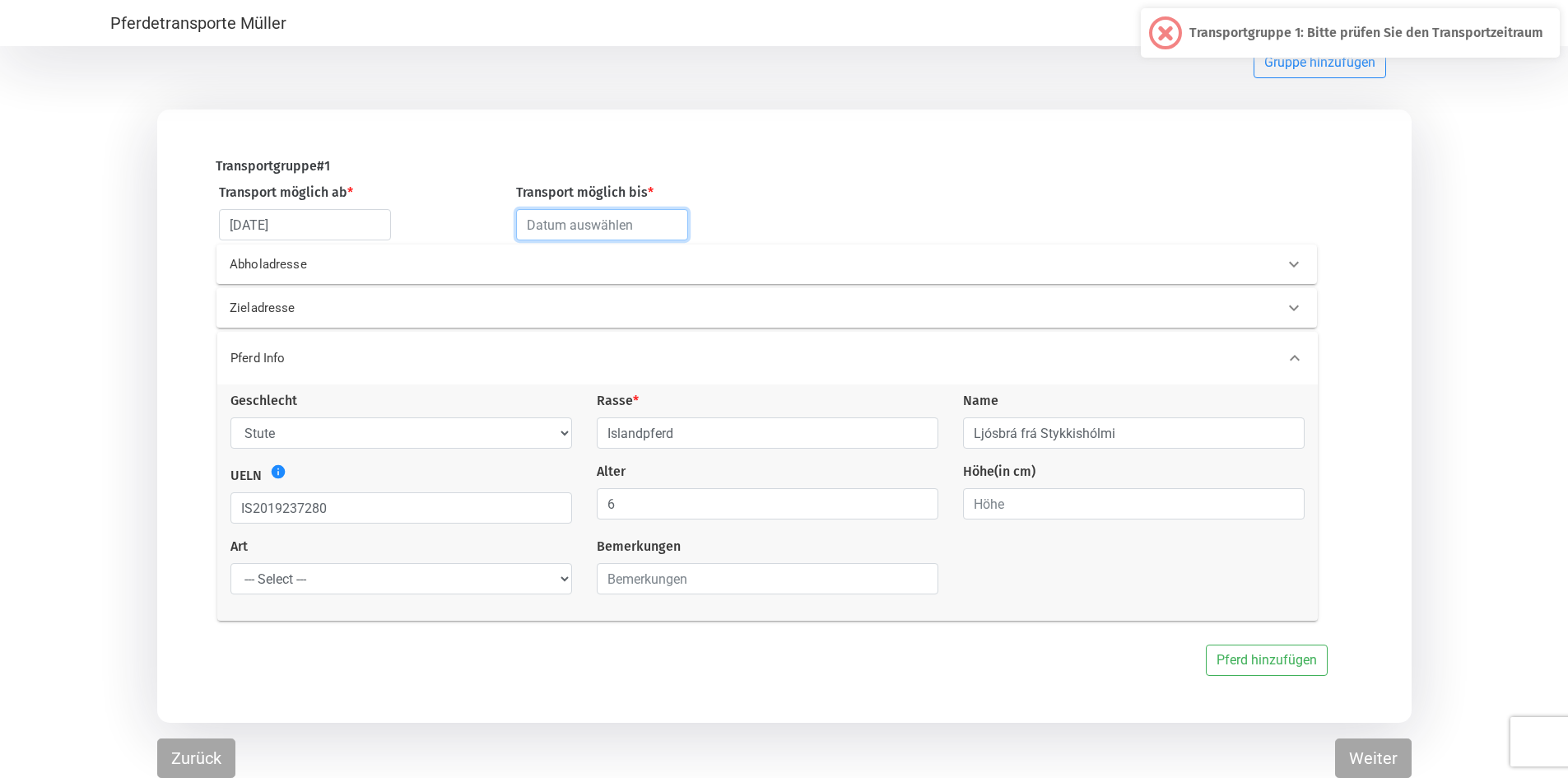
click at [591, 223] on input "text" at bounding box center [602, 224] width 172 height 31
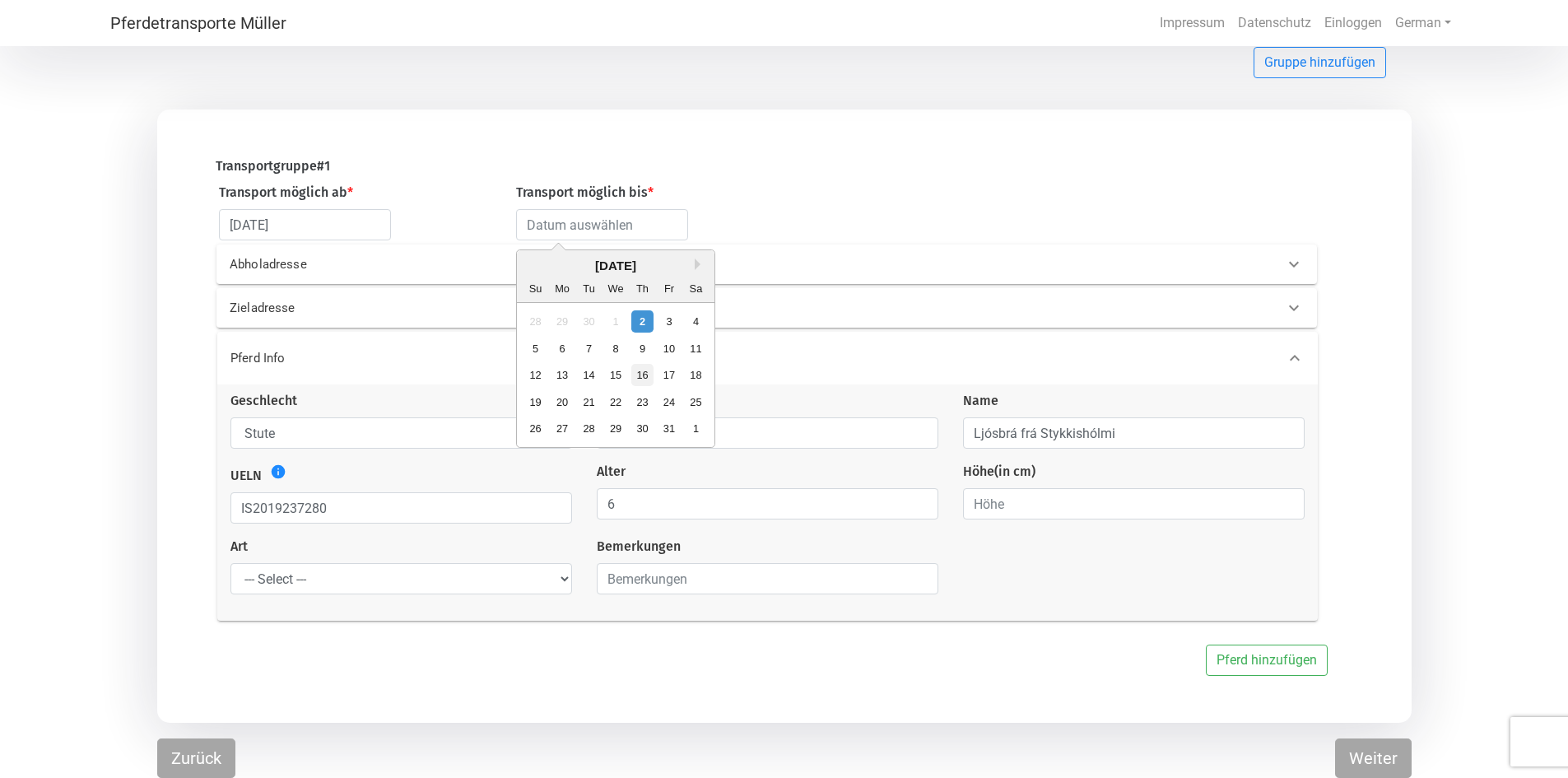
click at [637, 371] on div "16" at bounding box center [643, 374] width 22 height 22
type input "[DATE]"
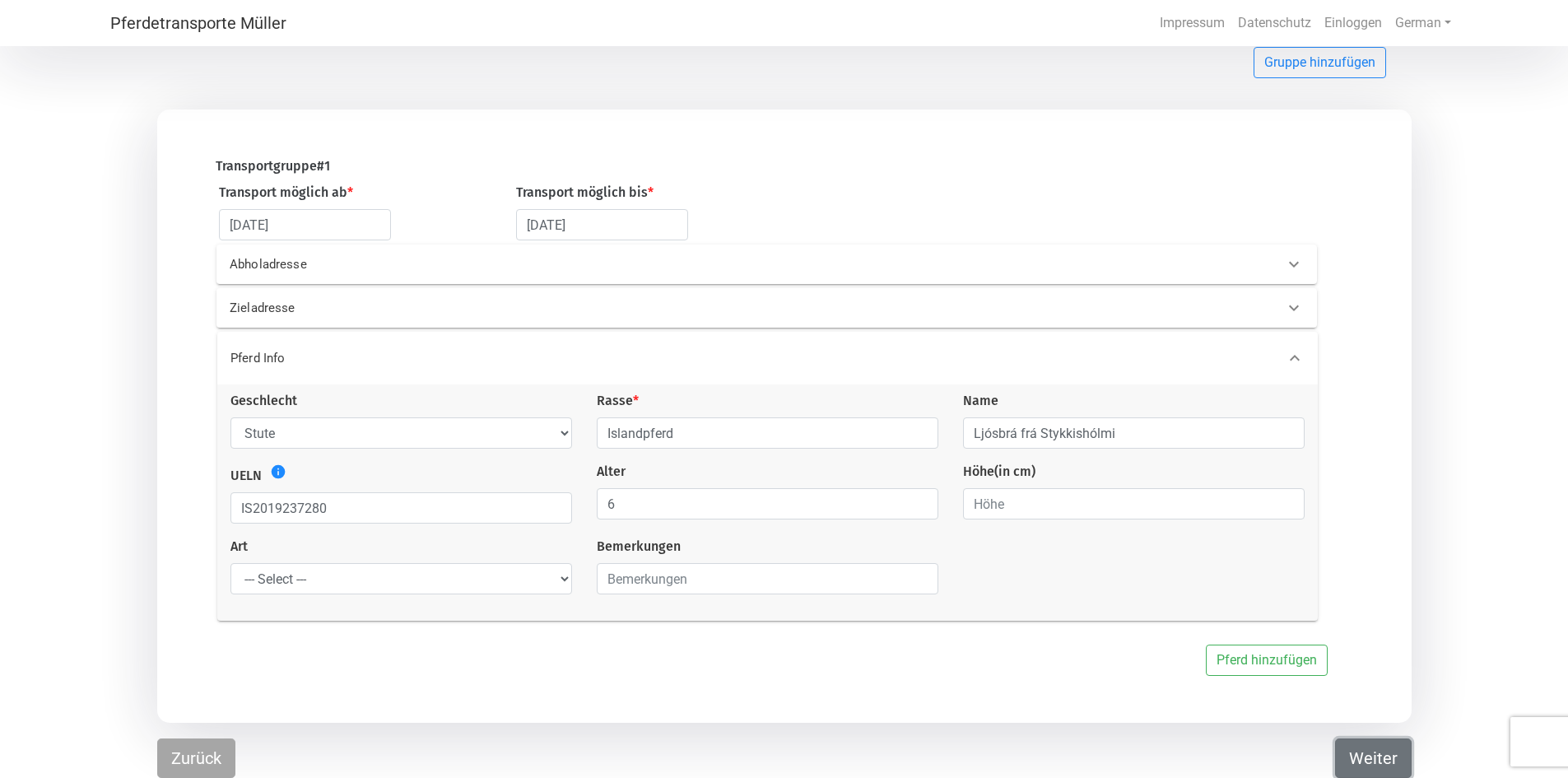
click at [1373, 759] on button "Weiter" at bounding box center [1373, 757] width 77 height 39
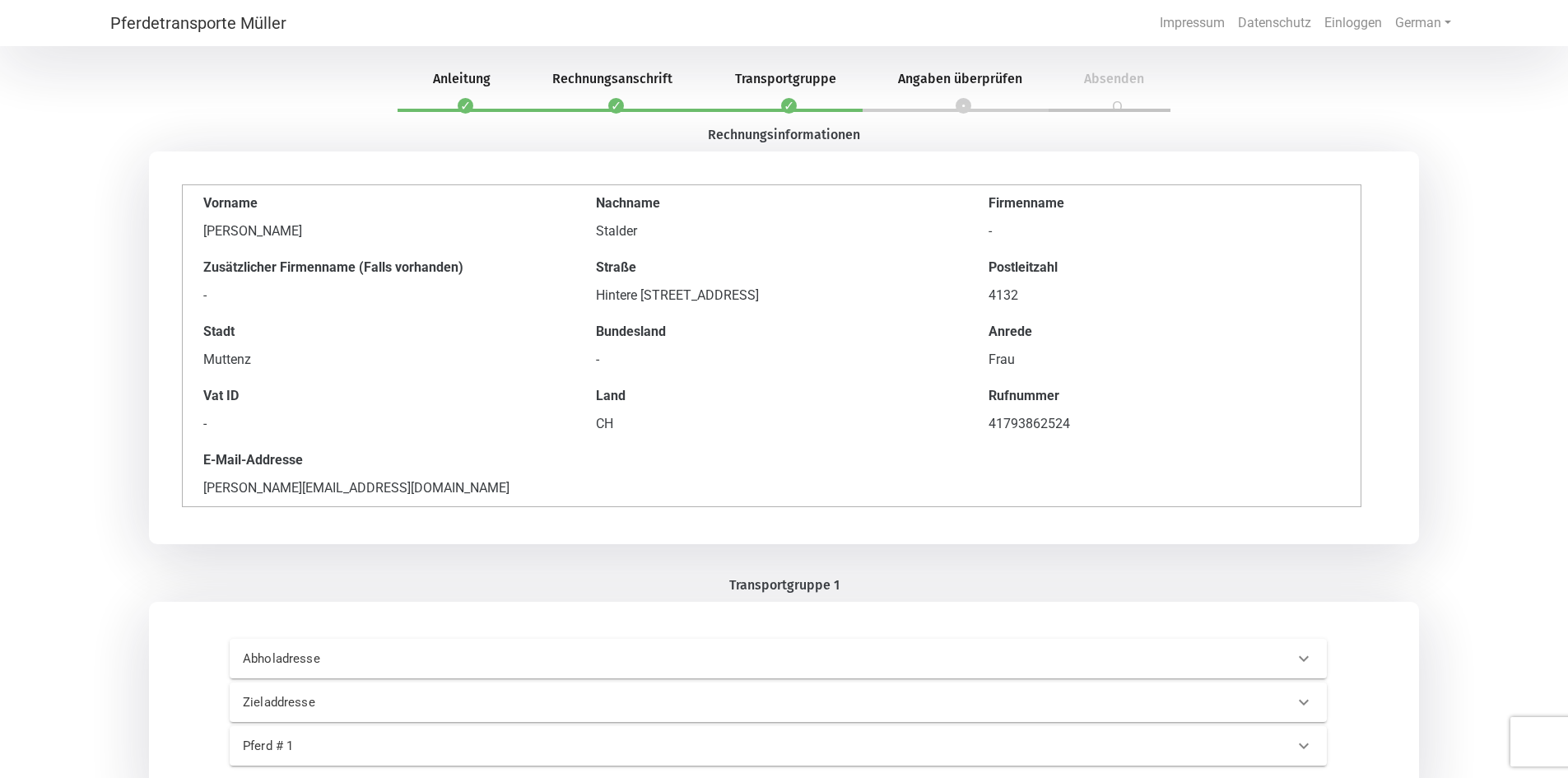
scroll to position [82, 0]
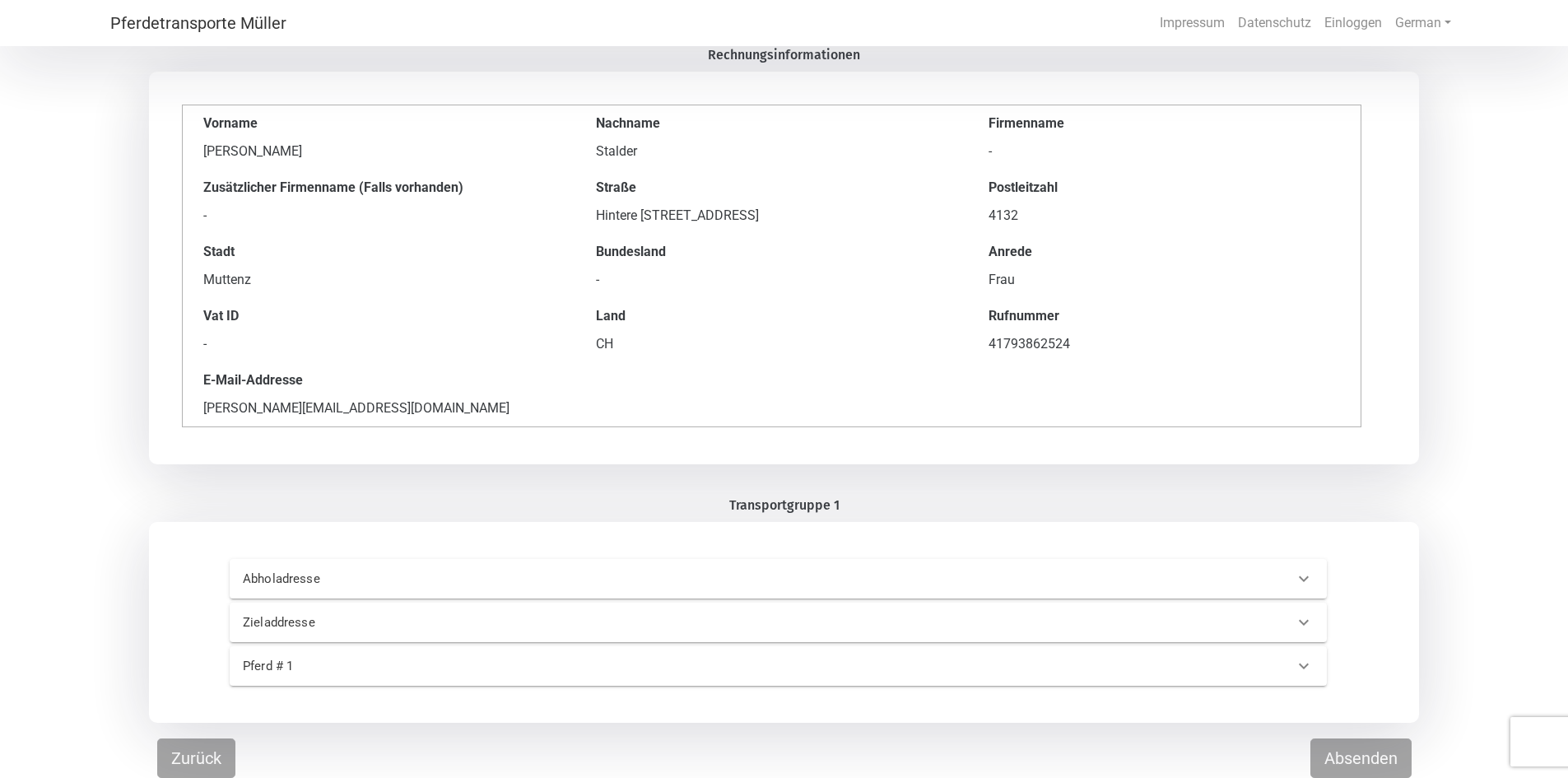
click at [1309, 578] on icon at bounding box center [1303, 578] width 20 height 20
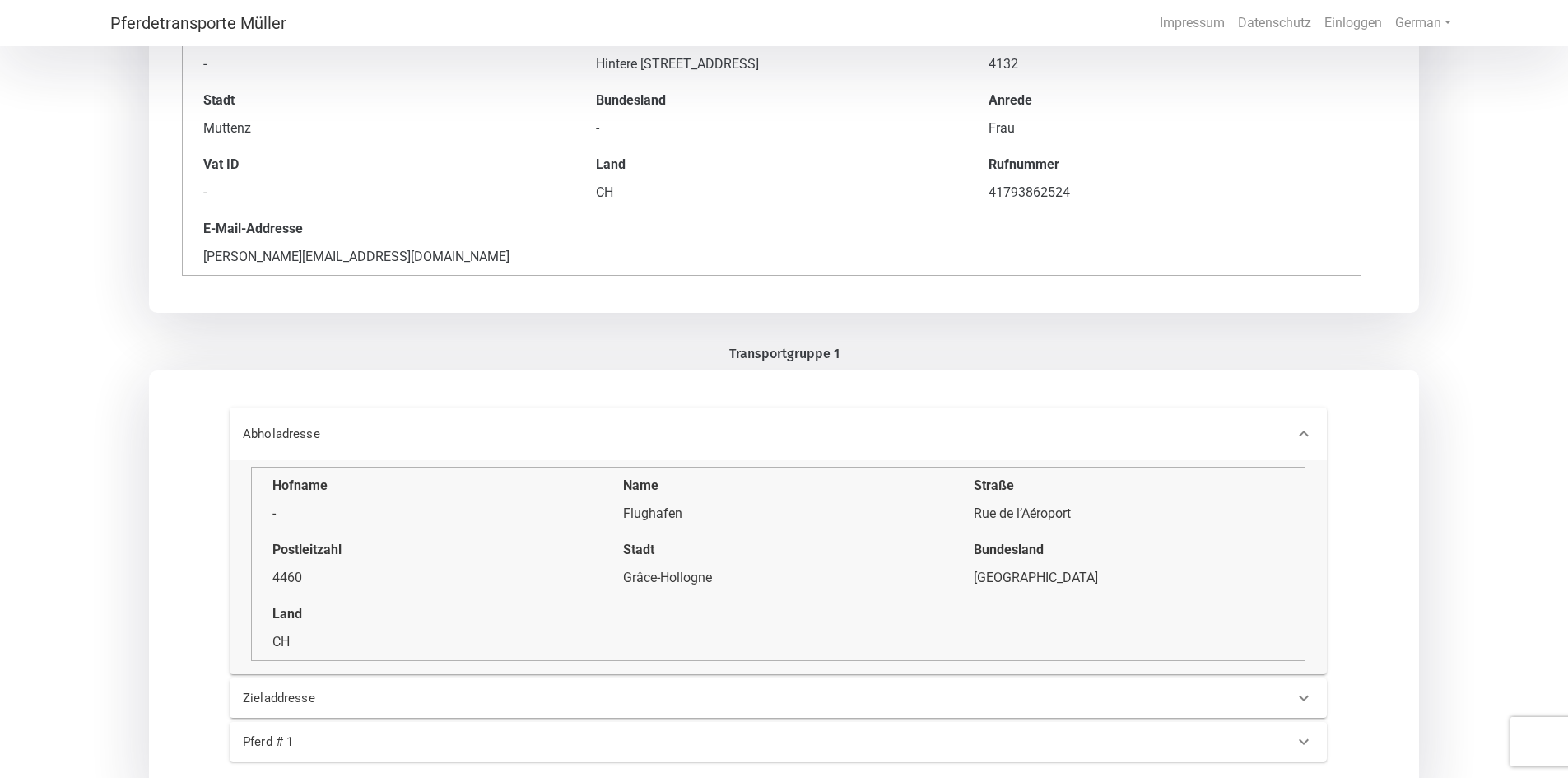
scroll to position [309, 0]
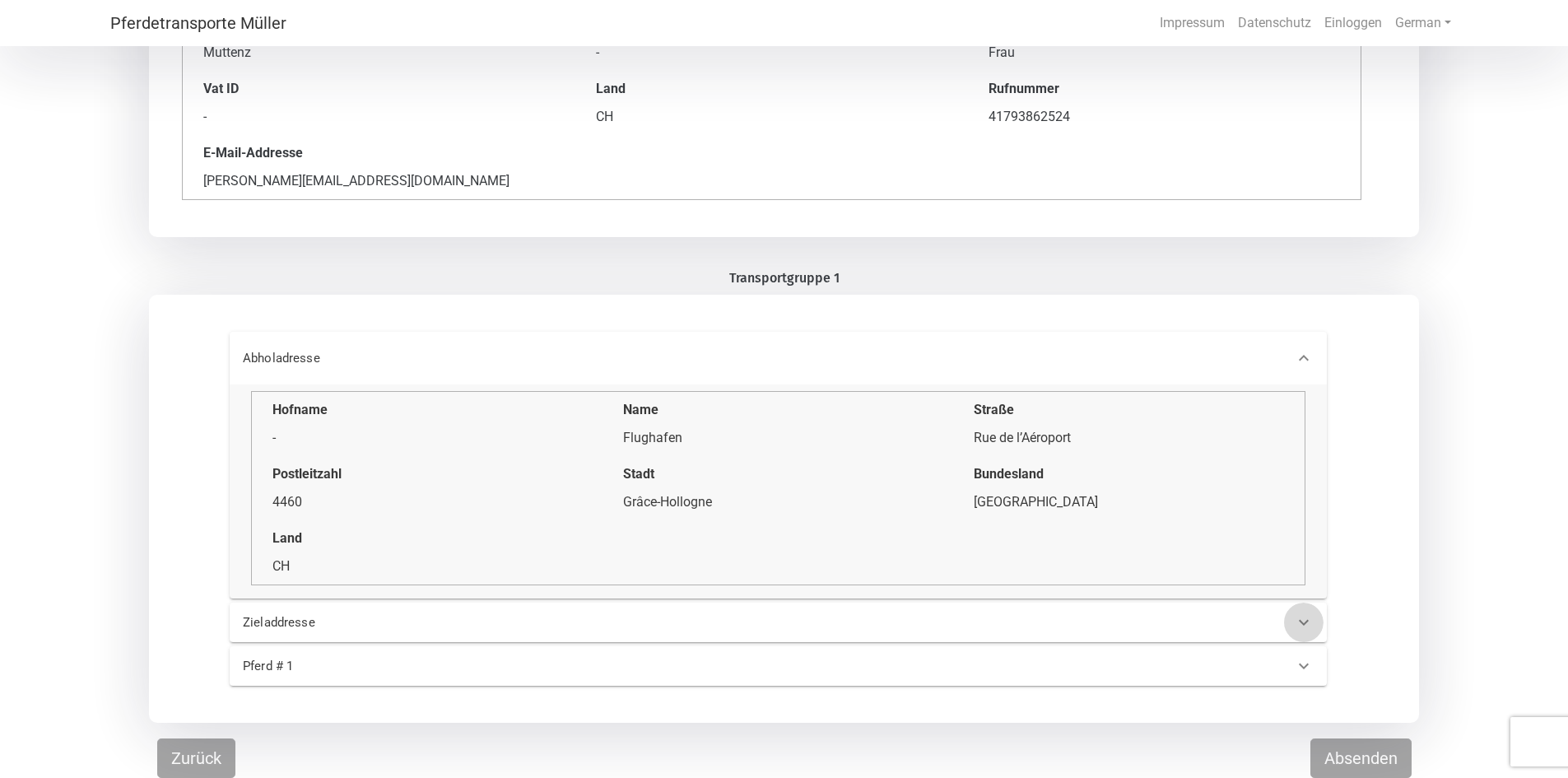
click at [1303, 621] on icon at bounding box center [1303, 622] width 20 height 20
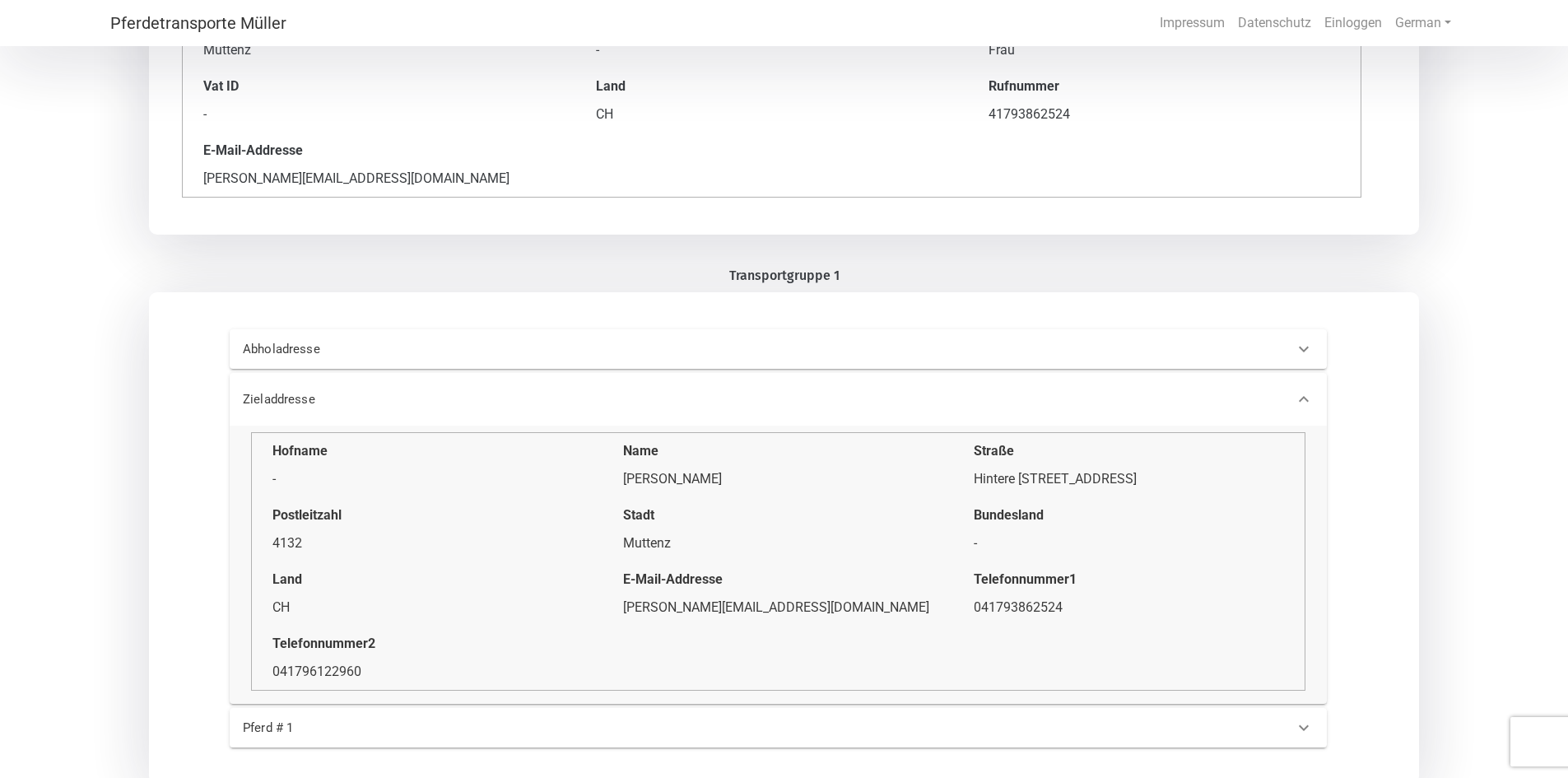
scroll to position [373, 0]
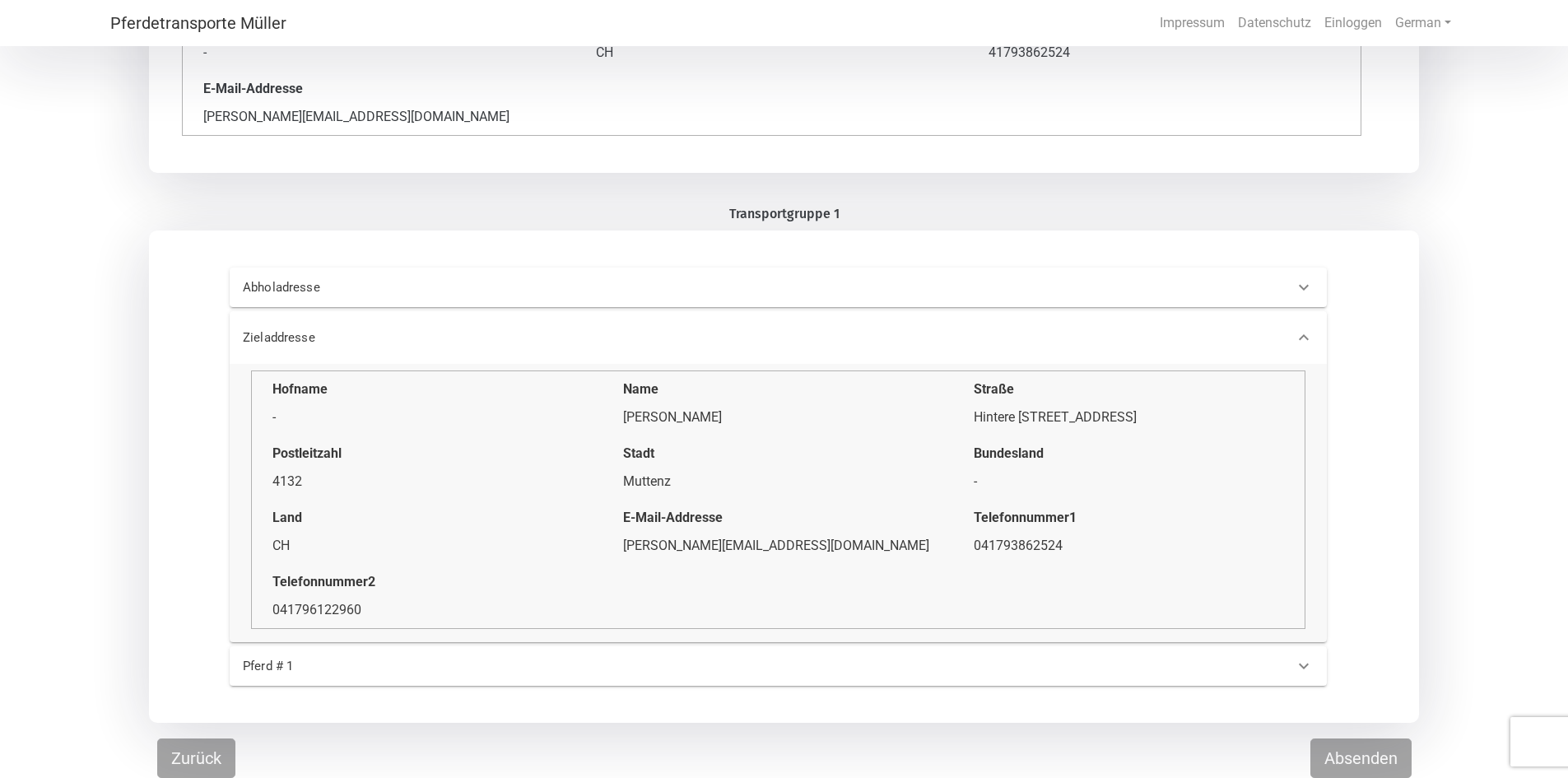
click at [1298, 662] on icon at bounding box center [1303, 666] width 20 height 20
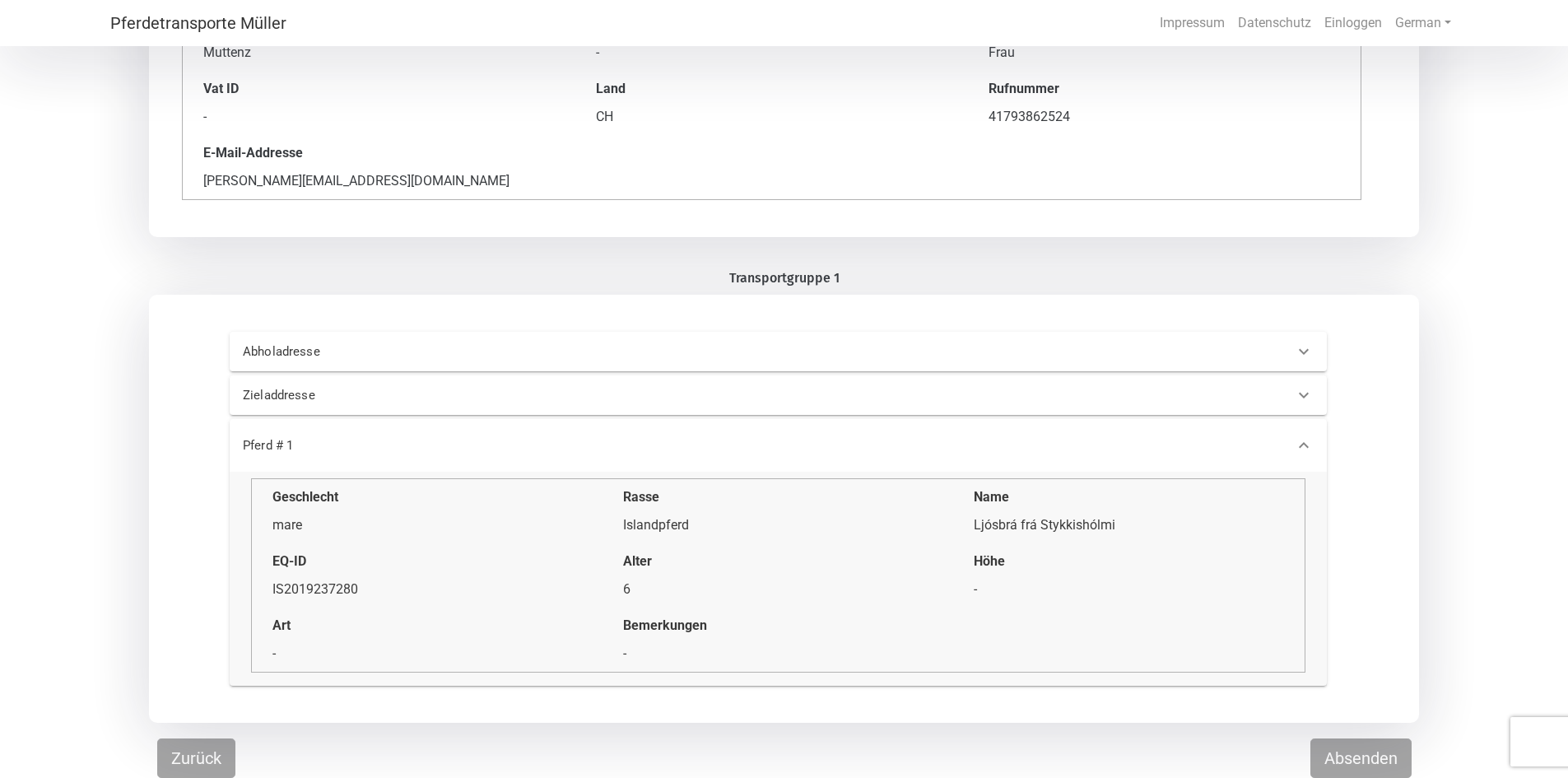
scroll to position [309, 0]
click at [1360, 754] on button "Absenden" at bounding box center [1360, 757] width 102 height 39
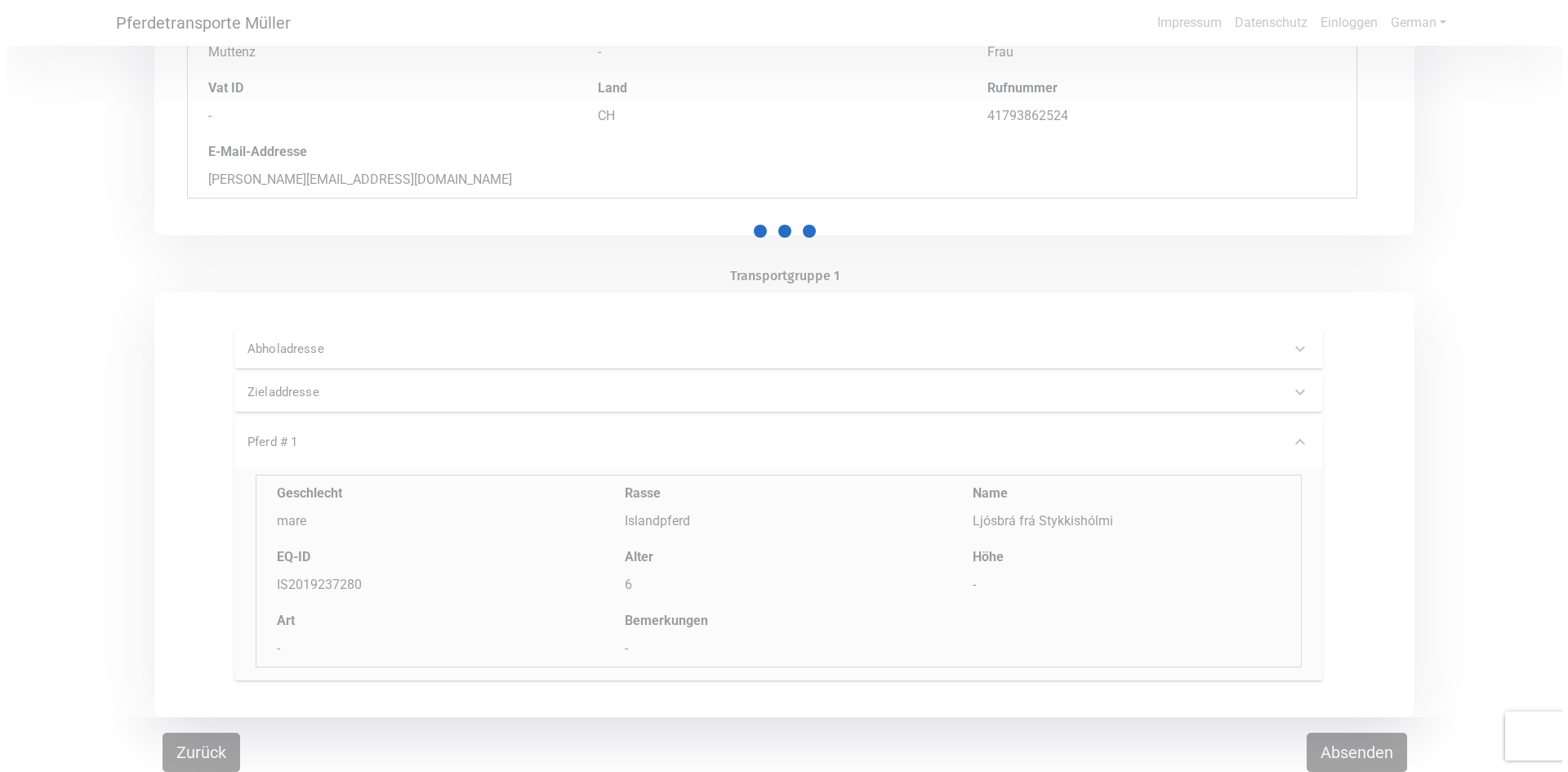
scroll to position [0, 0]
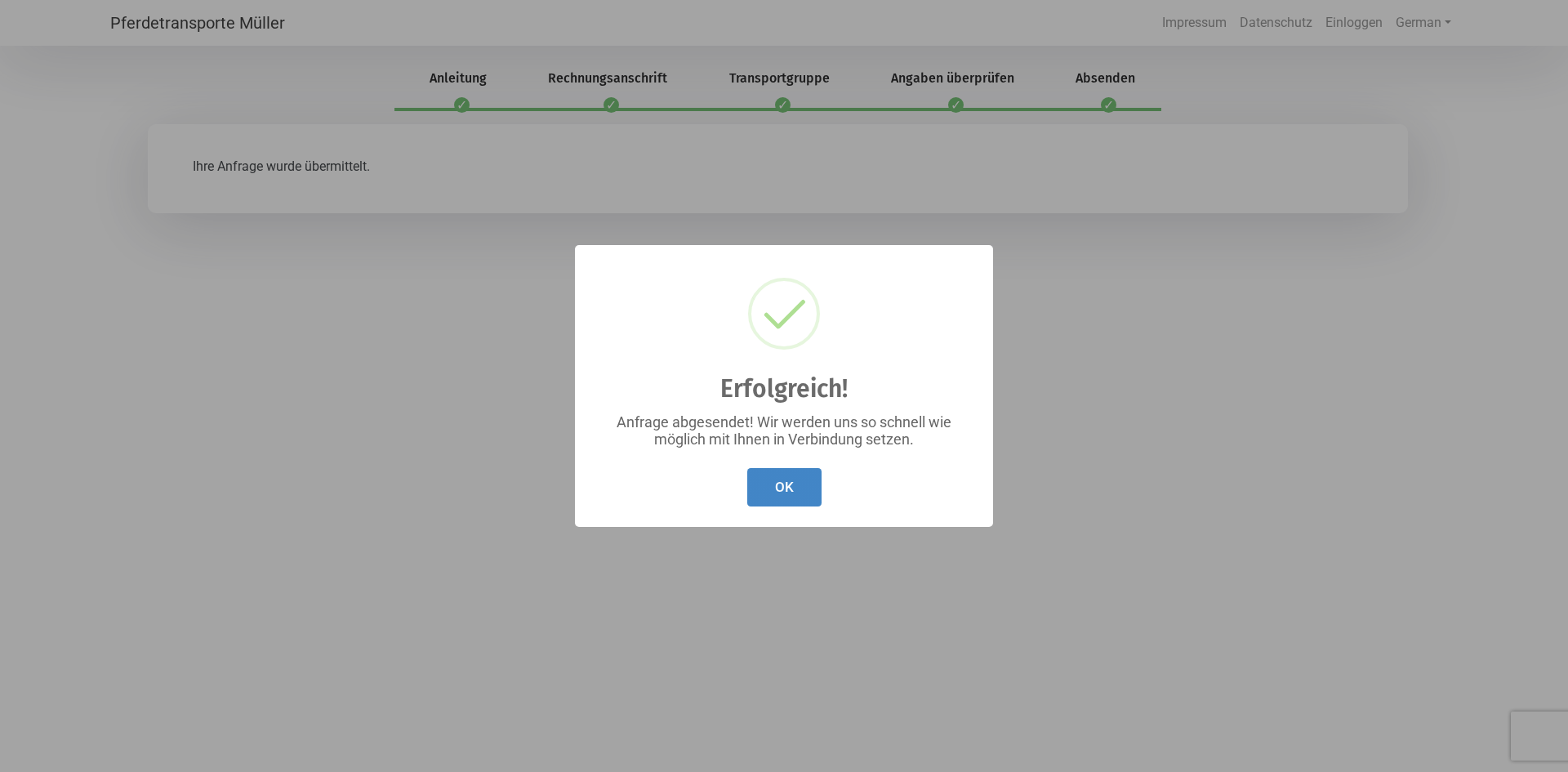
click at [794, 498] on button "OK" at bounding box center [785, 487] width 74 height 38
